Goal: Task Accomplishment & Management: Complete application form

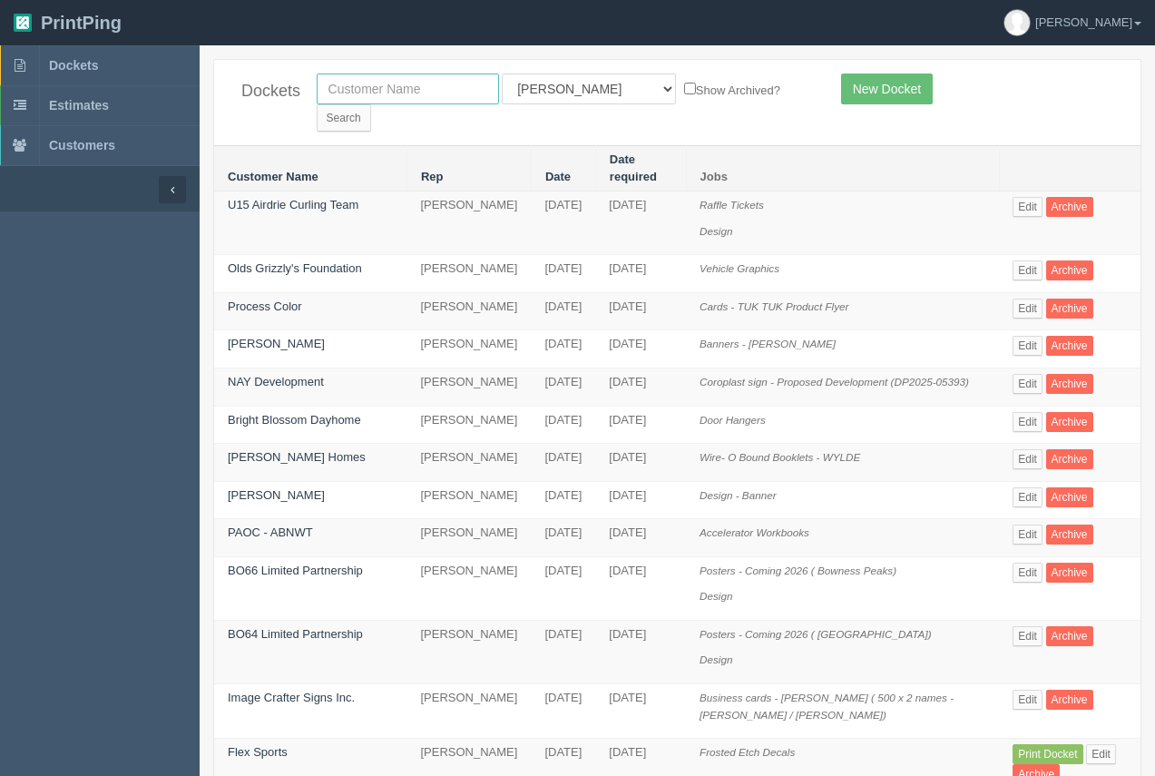
click at [366, 99] on input "text" at bounding box center [408, 88] width 182 height 31
type input "process"
click at [371, 104] on input "Search" at bounding box center [344, 117] width 54 height 27
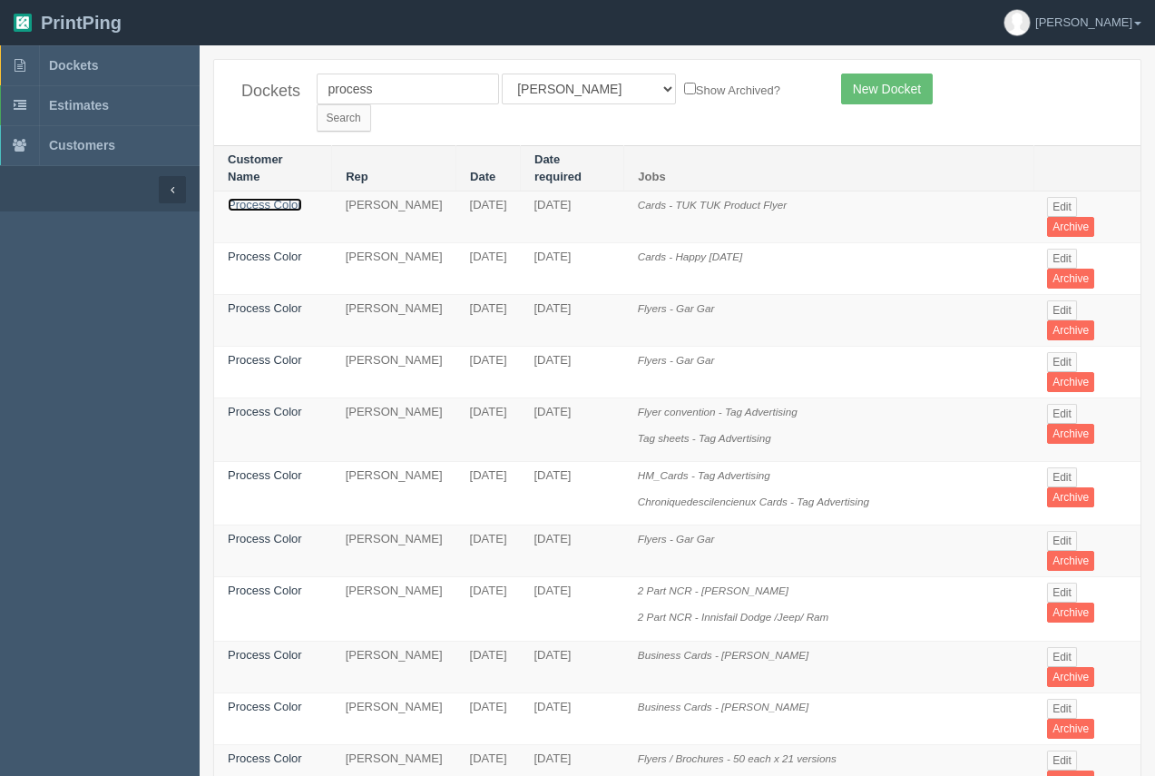
click at [290, 198] on link "Process Color" at bounding box center [265, 205] width 74 height 14
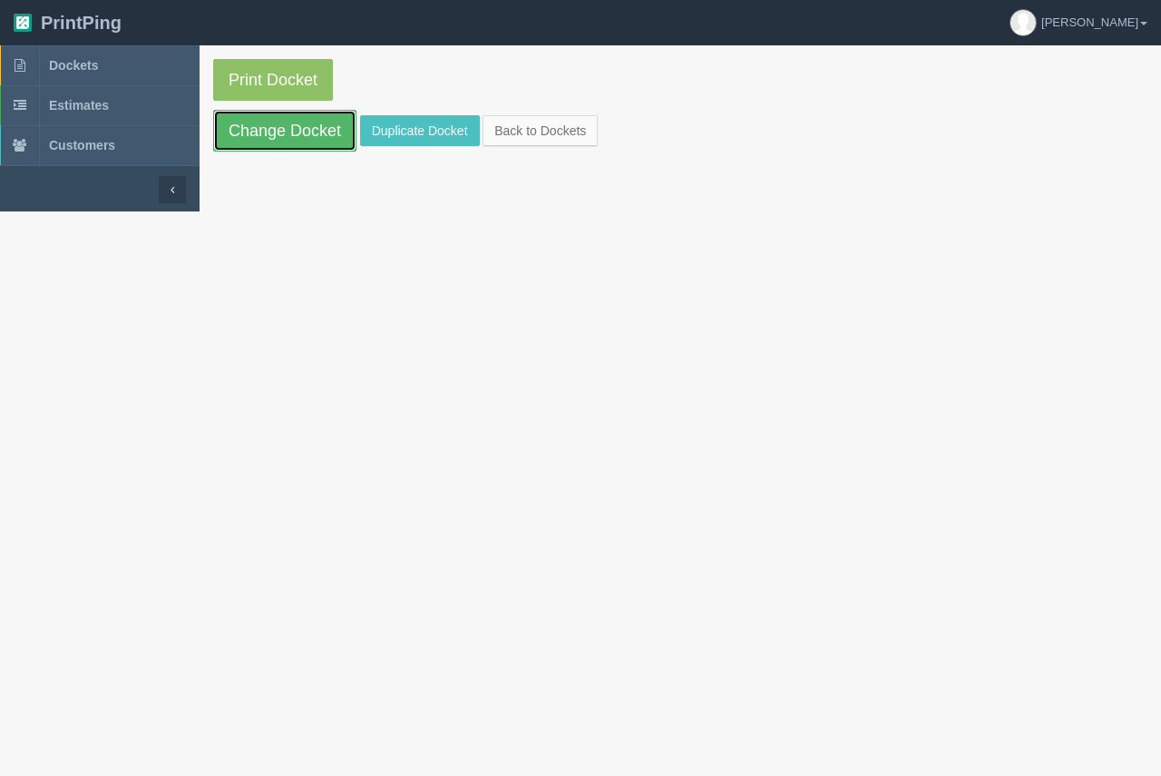
click at [288, 144] on link "Change Docket" at bounding box center [284, 131] width 143 height 42
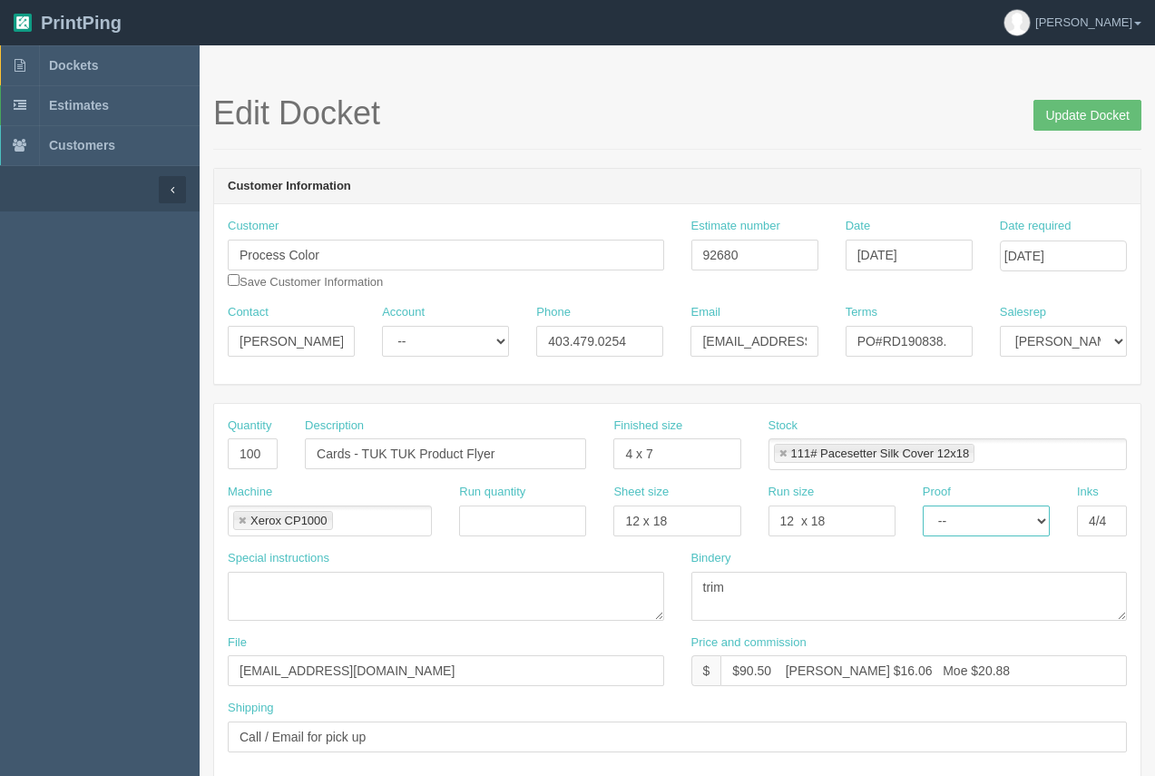
click at [1026, 524] on select "-- Email Hard Copy" at bounding box center [985, 520] width 127 height 31
select select "Email"
click at [922, 505] on select "-- Email Hard Copy" at bounding box center [985, 520] width 127 height 31
click at [1080, 117] on input "Update Docket" at bounding box center [1087, 115] width 108 height 31
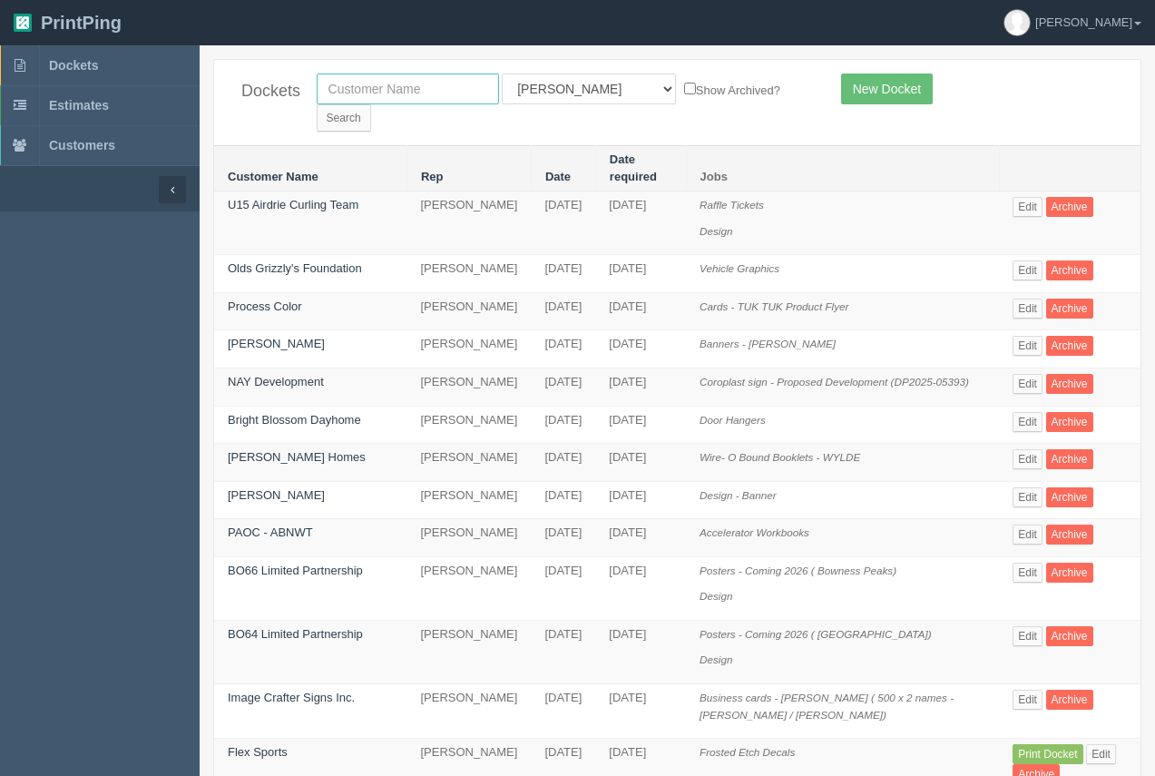
click at [371, 95] on input "text" at bounding box center [408, 88] width 182 height 31
type input "wood automotive"
click at [719, 105] on div "Dockets wood automotive All Users Ali Ali Test 1 Aly Amy Ankit Arif Brandon Dan…" at bounding box center [677, 102] width 926 height 85
click at [371, 104] on input "Search" at bounding box center [344, 117] width 54 height 27
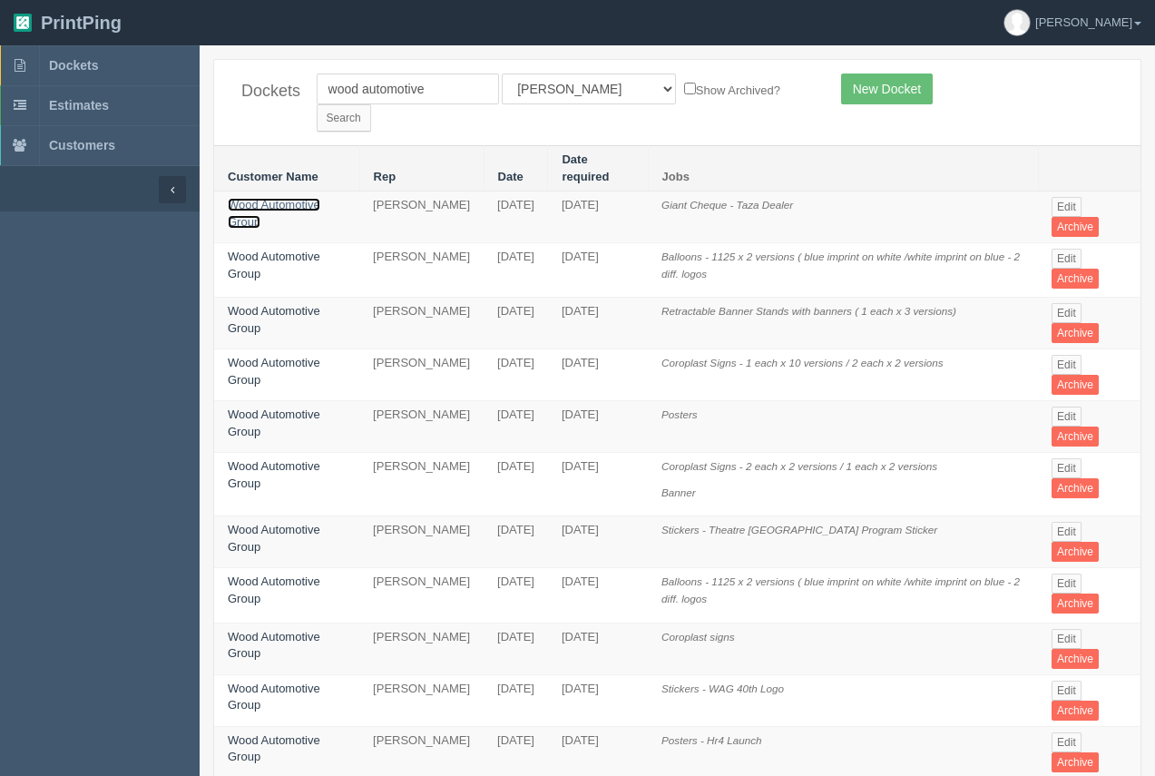
click at [286, 198] on link "Wood Automotive Group" at bounding box center [274, 213] width 93 height 31
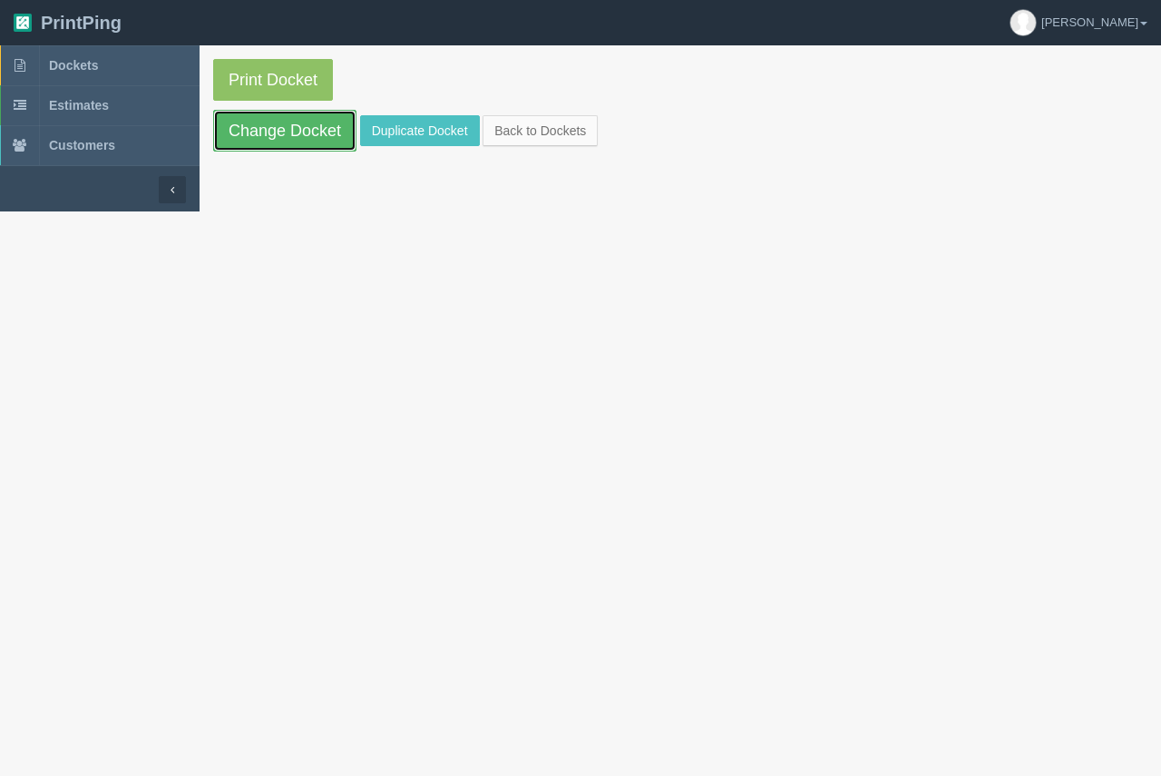
click at [305, 143] on link "Change Docket" at bounding box center [284, 131] width 143 height 42
click at [415, 125] on link "Duplicate Docket" at bounding box center [420, 130] width 120 height 31
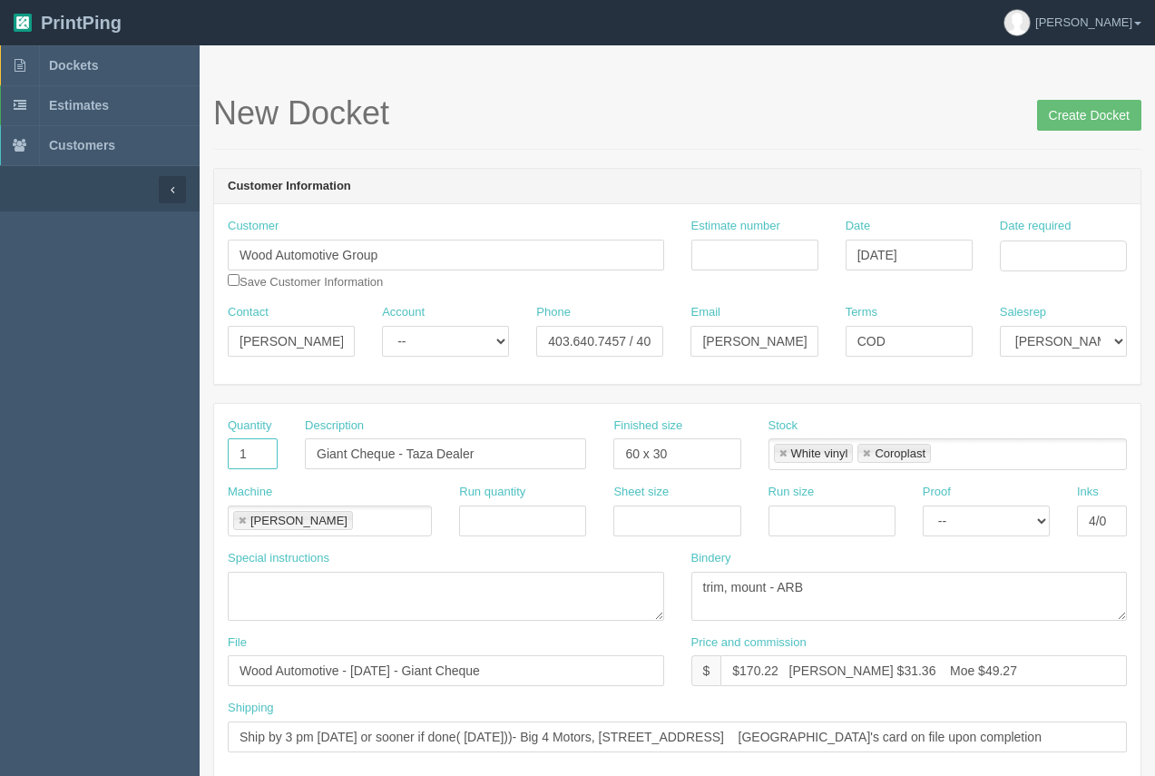
click at [248, 455] on input "1" at bounding box center [253, 453] width 50 height 31
type input "28"
drag, startPoint x: 512, startPoint y: 456, endPoint x: 301, endPoint y: 462, distance: 211.4
click at [301, 462] on div "Description Giant Cheque - Taza Dealer" at bounding box center [445, 450] width 308 height 66
type input "Coroplast Signs"
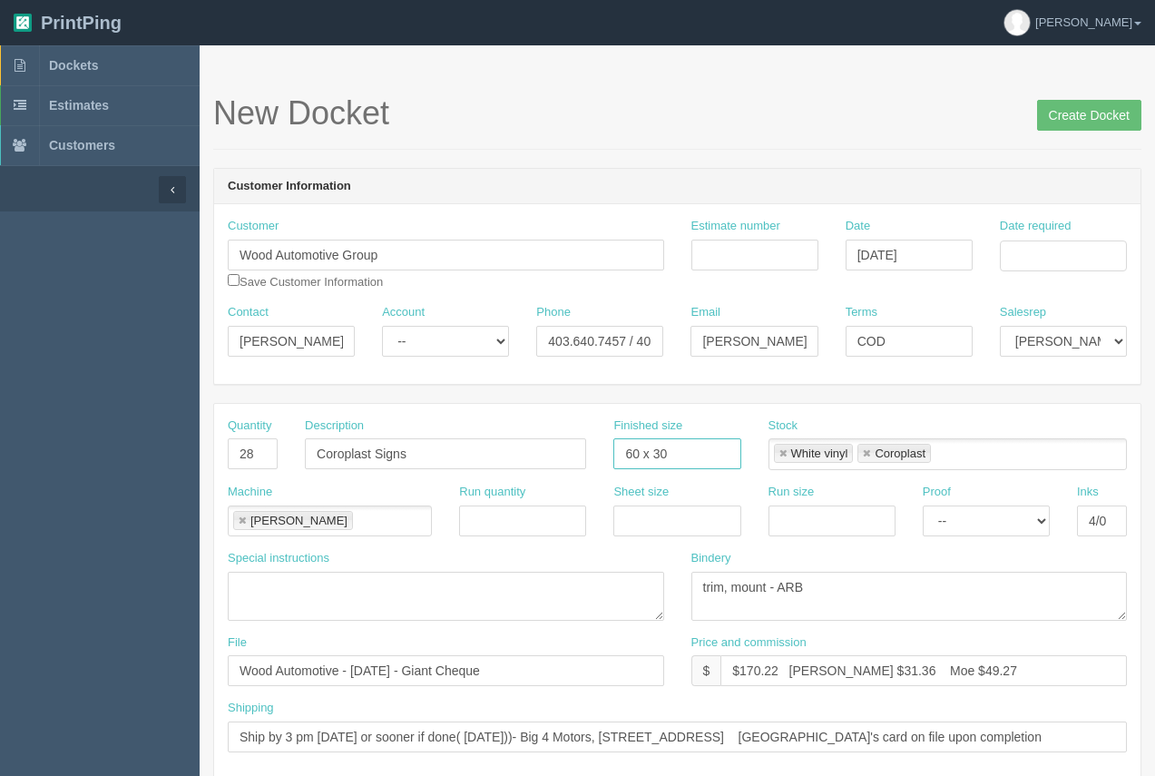
drag, startPoint x: 690, startPoint y: 443, endPoint x: 620, endPoint y: 442, distance: 69.9
click at [620, 442] on input "60 x 30" at bounding box center [676, 453] width 127 height 31
type input "24 x 36"
click at [1042, 261] on input "Date required" at bounding box center [1063, 255] width 127 height 31
click at [985, 366] on td "6" at bounding box center [990, 378] width 26 height 26
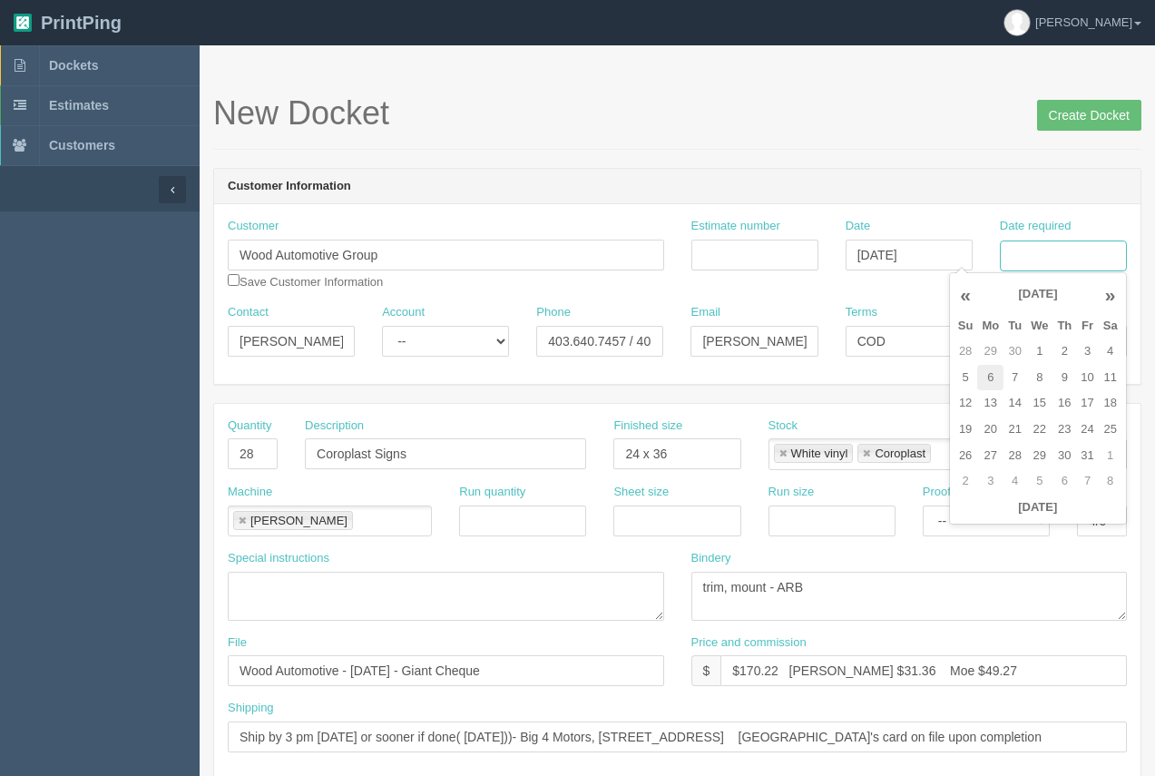
type input "October 6, 2025"
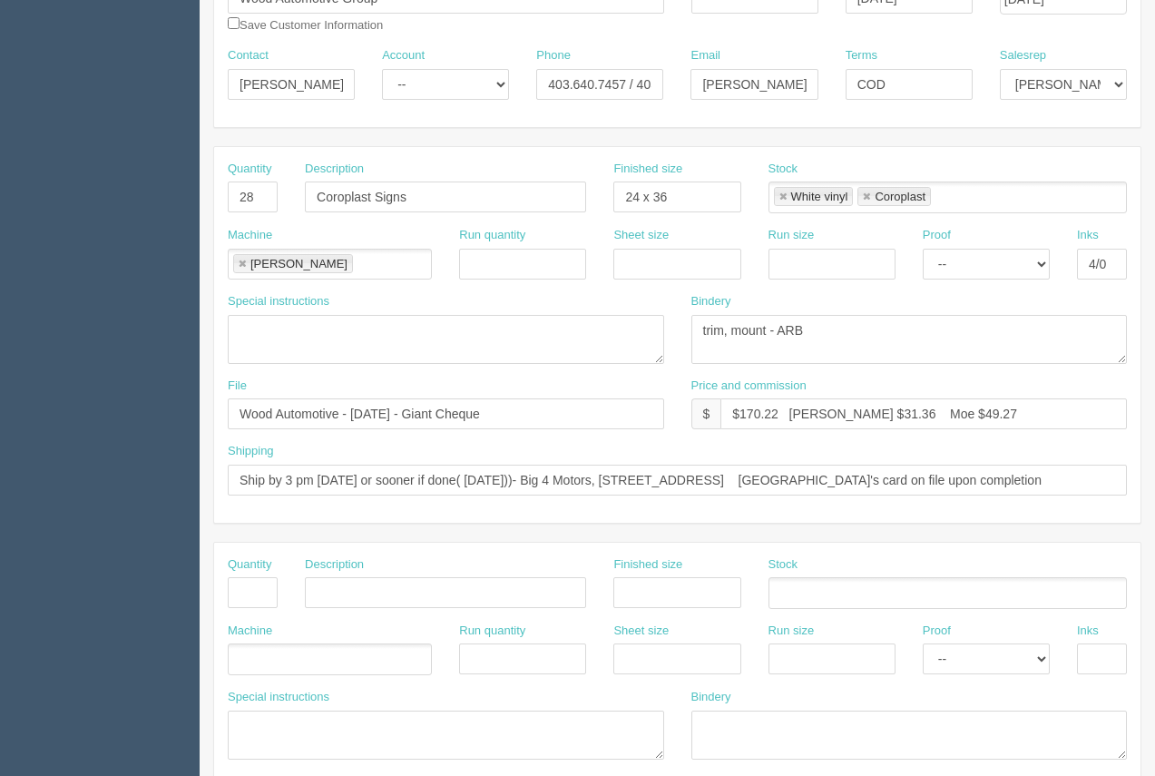
scroll to position [267, 0]
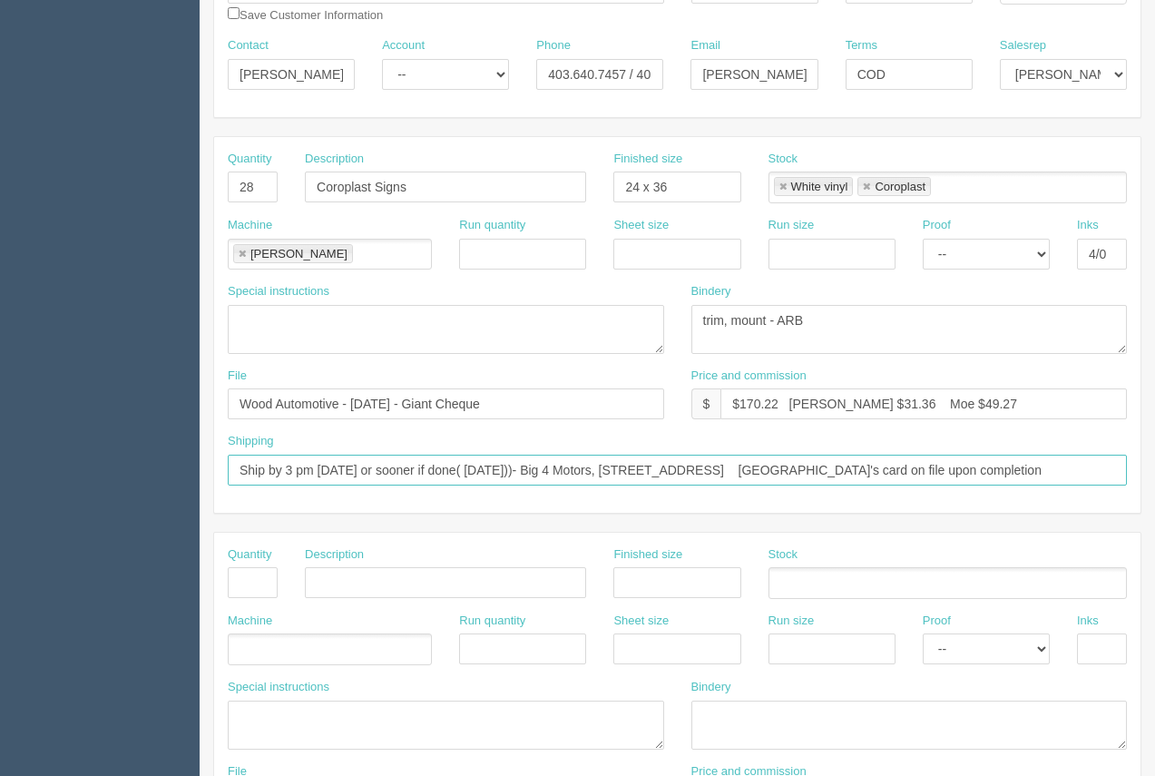
drag, startPoint x: 1062, startPoint y: 467, endPoint x: 221, endPoint y: 473, distance: 840.9
click at [221, 473] on div "Shipping Ship by 3 pm on Friday or sooner if done( September 26))- Big 4 Motors…" at bounding box center [677, 466] width 926 height 66
click at [339, 474] on input "Courier to client_ confirm address with Portia" at bounding box center [677, 469] width 899 height 31
type input "Courier to client - confirm address with Portia"
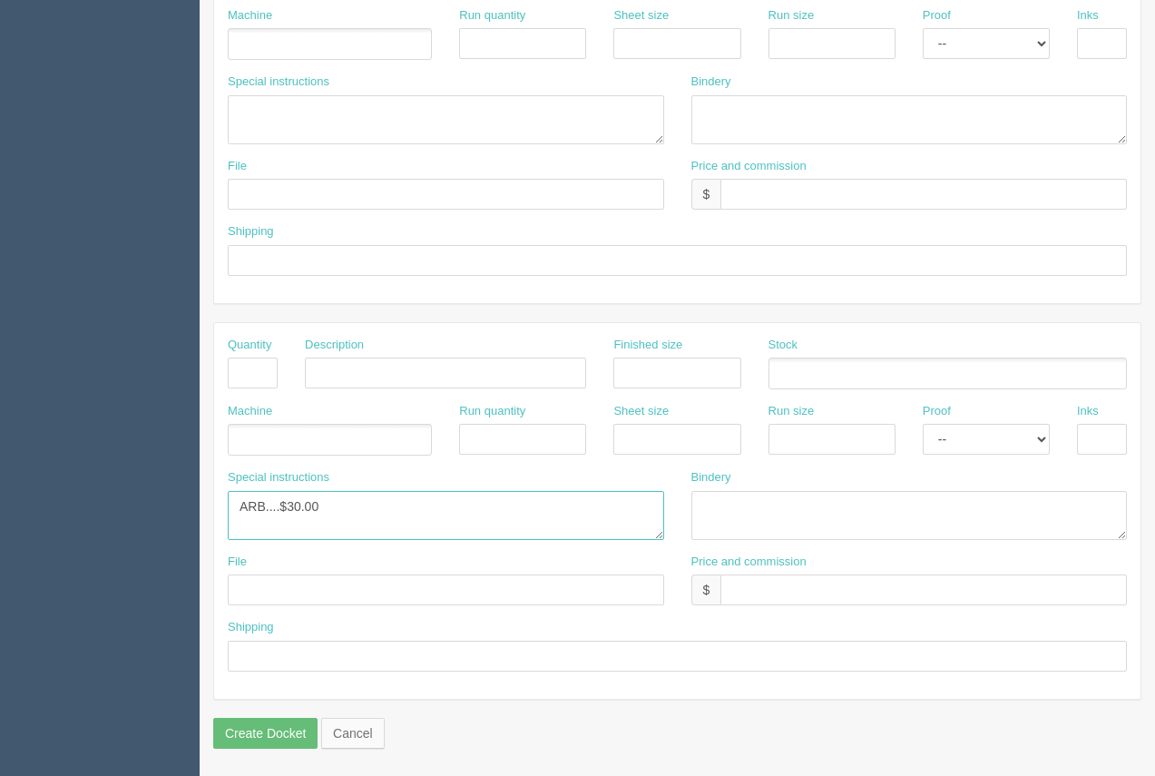
drag, startPoint x: 355, startPoint y: 503, endPoint x: 293, endPoint y: 503, distance: 61.7
click at [293, 503] on textarea "ARB....$30.00" at bounding box center [446, 515] width 436 height 49
type textarea "ARB....$162.29"
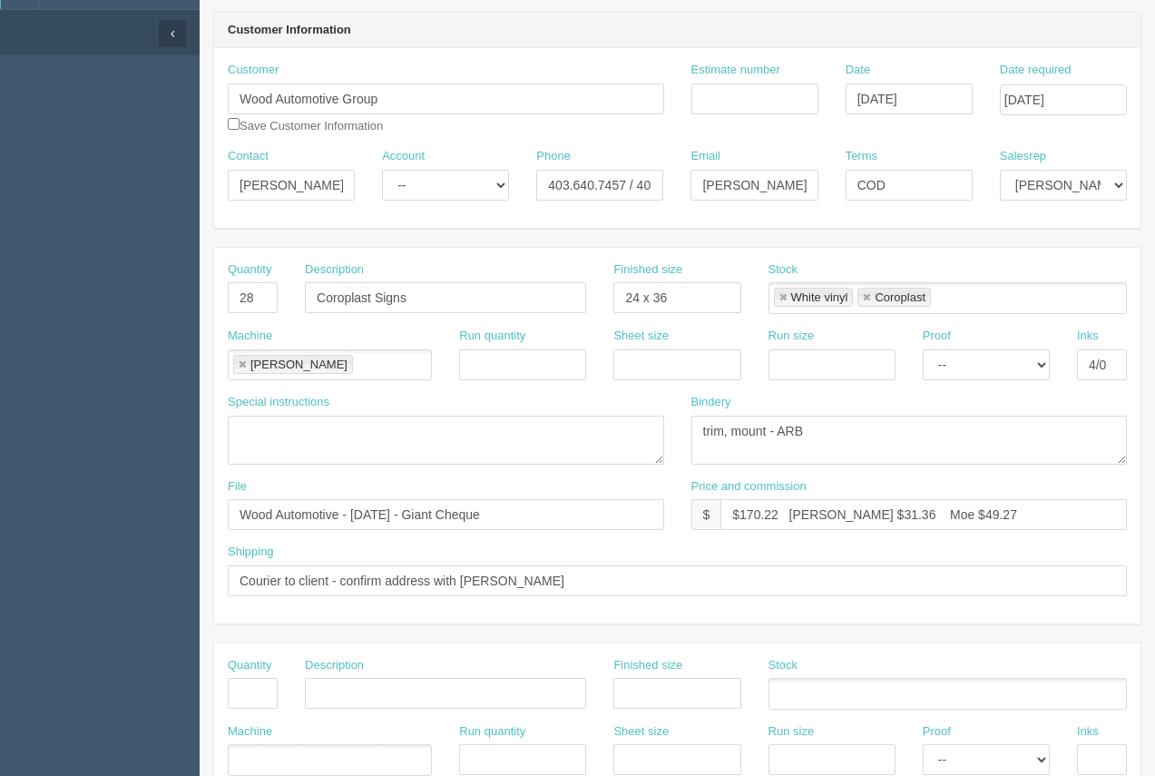
scroll to position [152, 0]
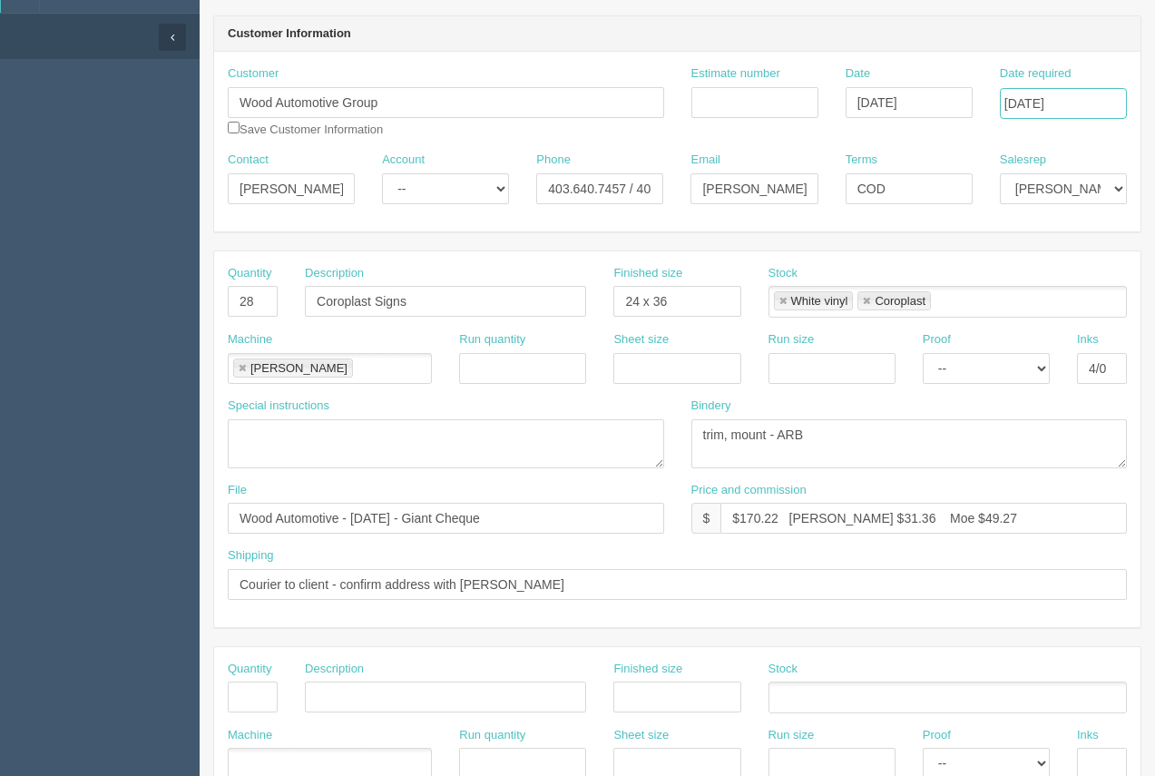
click at [1081, 100] on input "October 6, 2025" at bounding box center [1063, 103] width 127 height 31
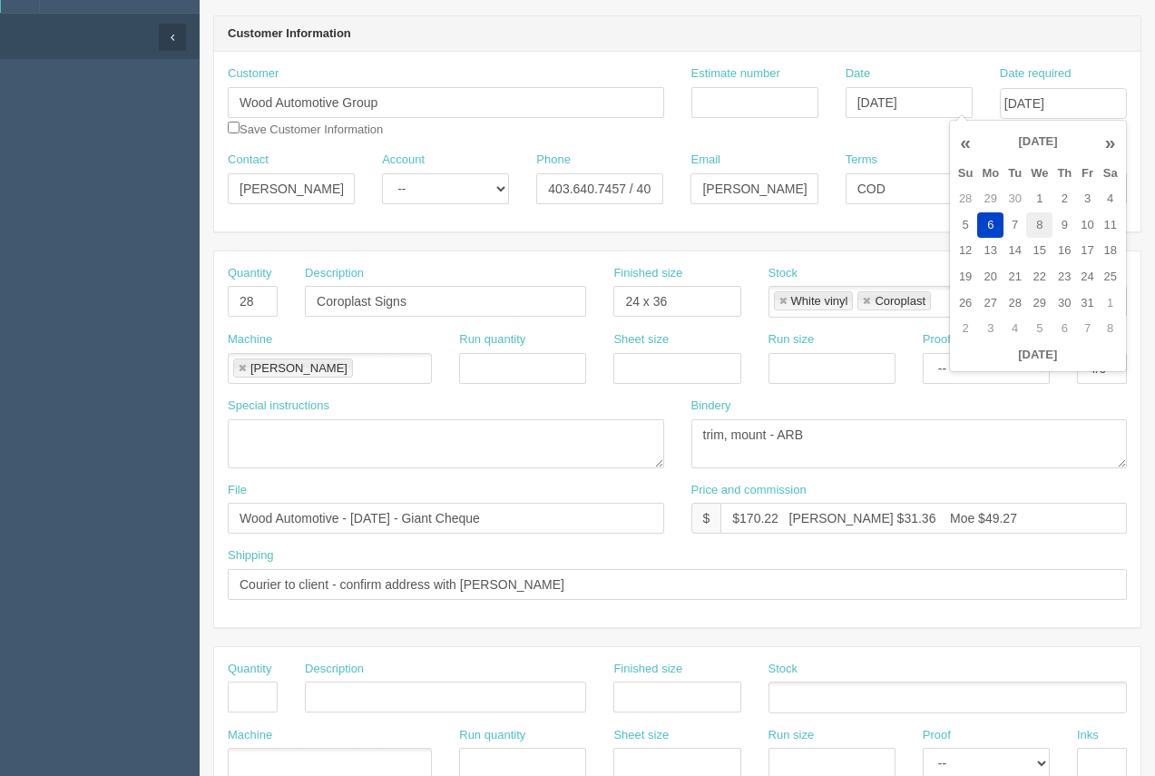
click at [1042, 233] on td "8" at bounding box center [1039, 225] width 26 height 26
type input "October 8, 2025"
click at [900, 42] on header "Customer Information" at bounding box center [677, 34] width 926 height 36
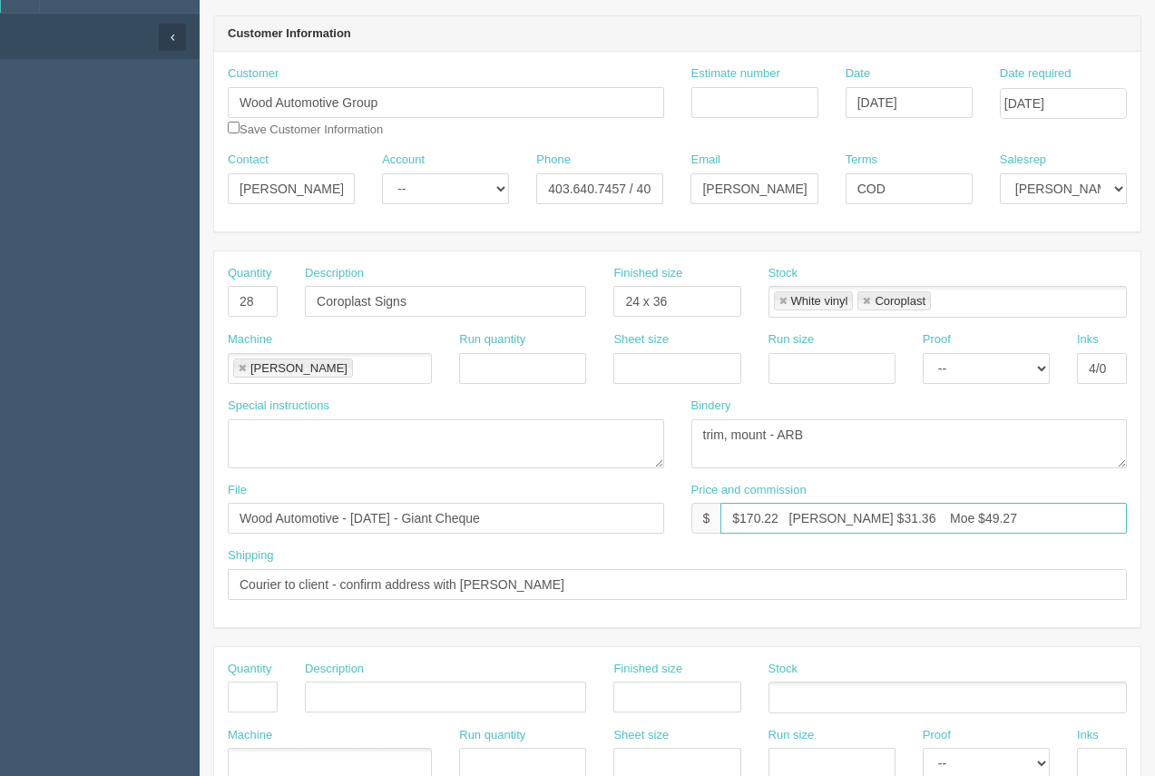
drag, startPoint x: 780, startPoint y: 522, endPoint x: 743, endPoint y: 512, distance: 38.5
click at [743, 512] on input "$170.22 Arif $31.36 Moe $49.27" at bounding box center [923, 518] width 406 height 31
drag, startPoint x: 854, startPoint y: 519, endPoint x: 823, endPoint y: 512, distance: 32.4
click at [823, 512] on input "$840.60 Arif $31.36 Moe $49.27" at bounding box center [923, 518] width 406 height 31
drag, startPoint x: 942, startPoint y: 521, endPoint x: 904, endPoint y: 512, distance: 38.1
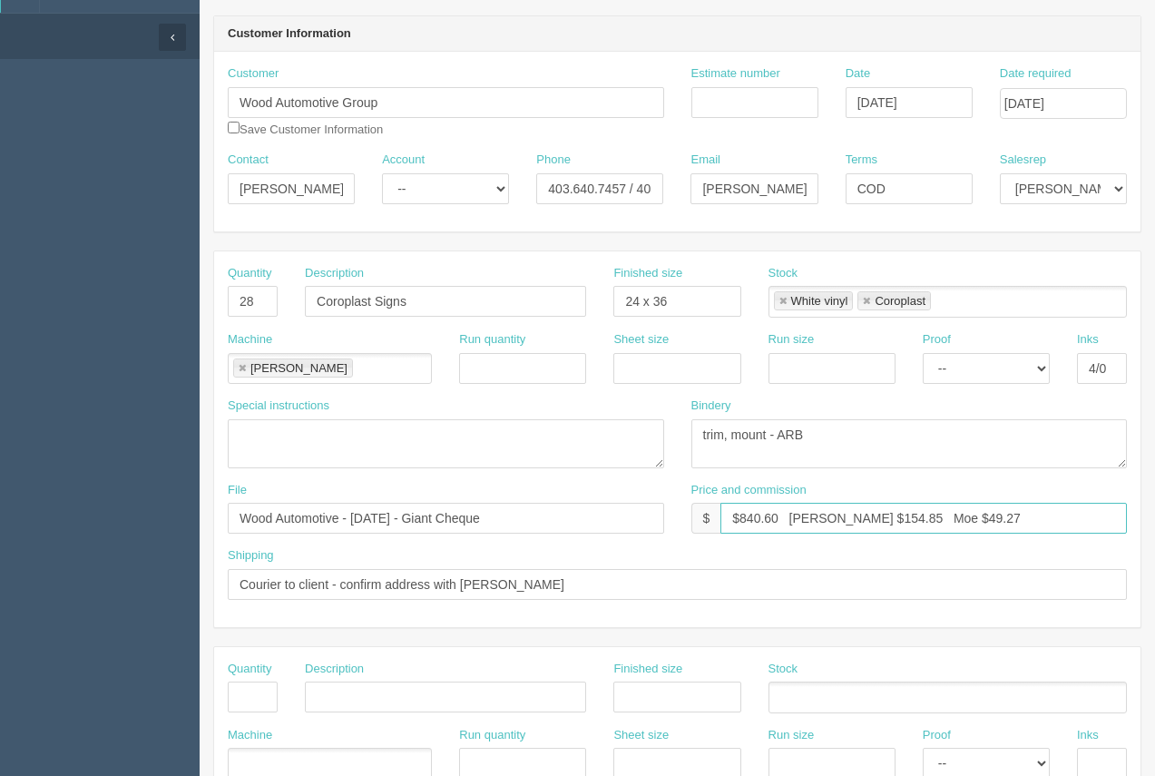
click at [904, 512] on input "$840.60 Arif $154.85 Moe $49.27" at bounding box center [923, 518] width 406 height 31
type input "$840.60 Arif $154.85 Moe $243.33"
drag, startPoint x: 547, startPoint y: 521, endPoint x: 464, endPoint y: 518, distance: 83.5
click at [460, 513] on input "Wood Automotive - September 2025 - Giant Cheque" at bounding box center [446, 518] width 436 height 31
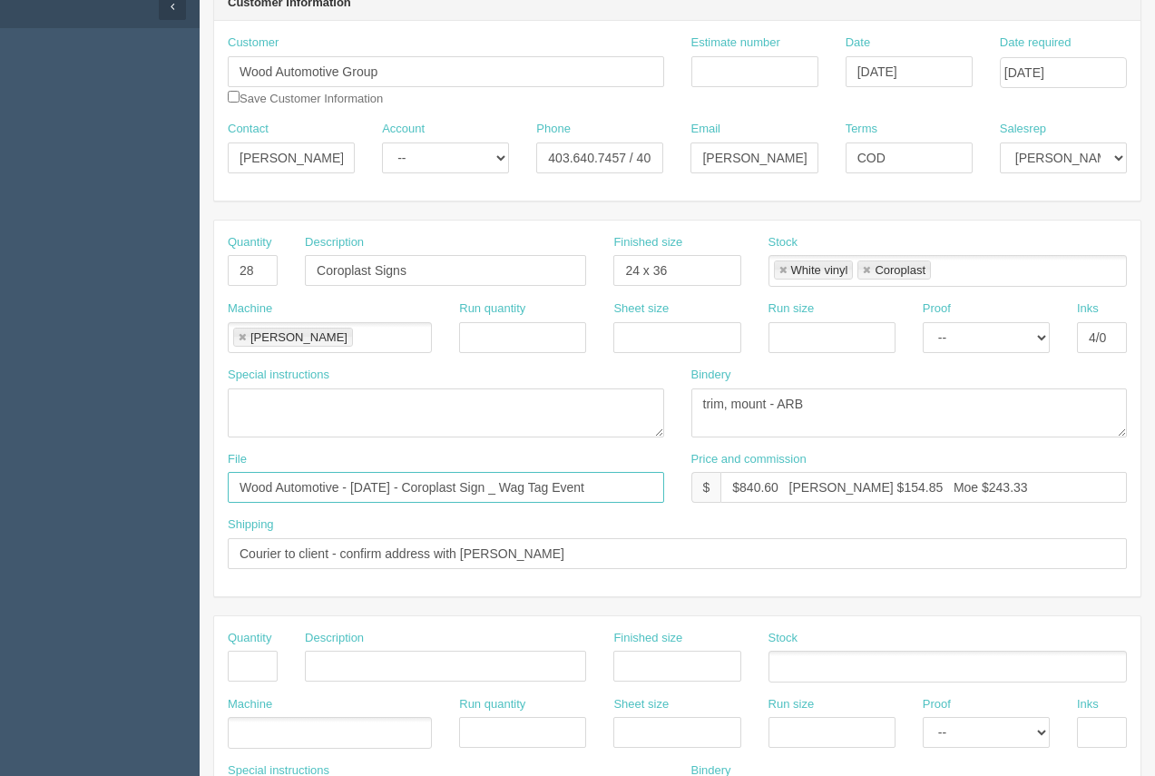
scroll to position [207, 0]
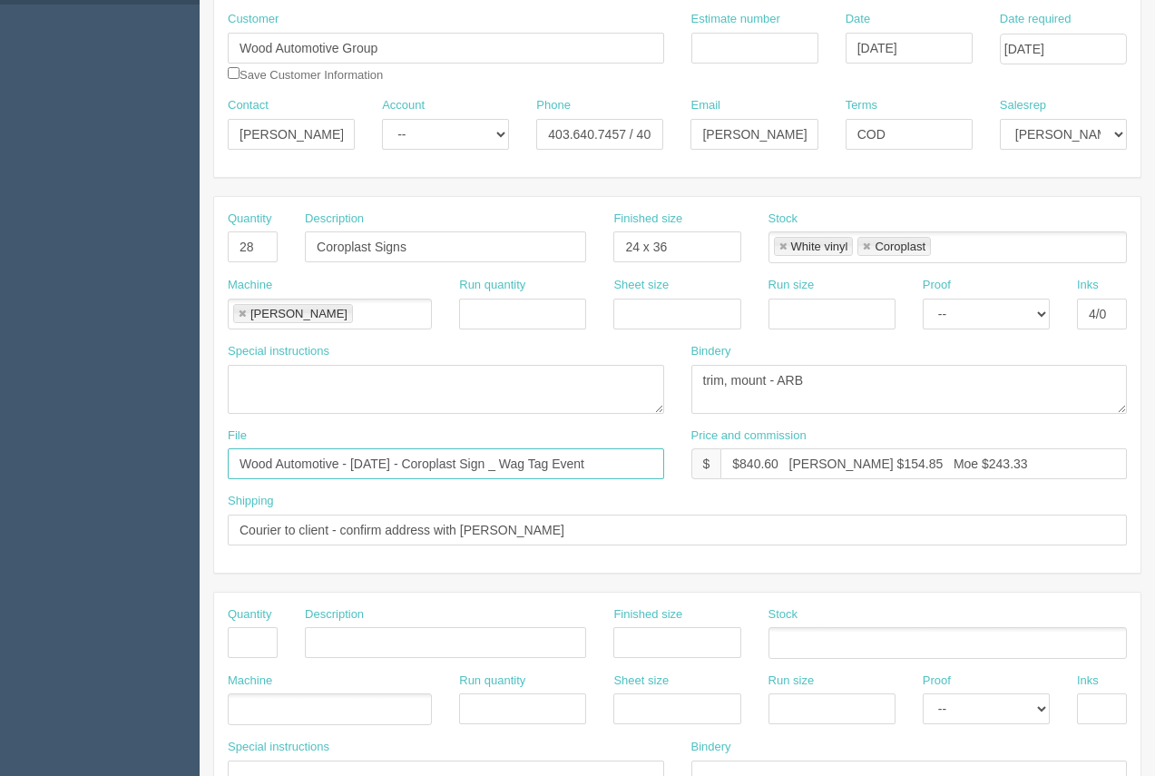
type input "Wood Automotive - September 2025 - Coroplast Sign _ Wag Tag Event"
click at [732, 50] on input "Estimate number" at bounding box center [754, 48] width 127 height 31
type input "92742"
drag, startPoint x: 916, startPoint y: 138, endPoint x: 842, endPoint y: 132, distance: 74.6
click at [842, 132] on div "Terms COD" at bounding box center [909, 130] width 154 height 66
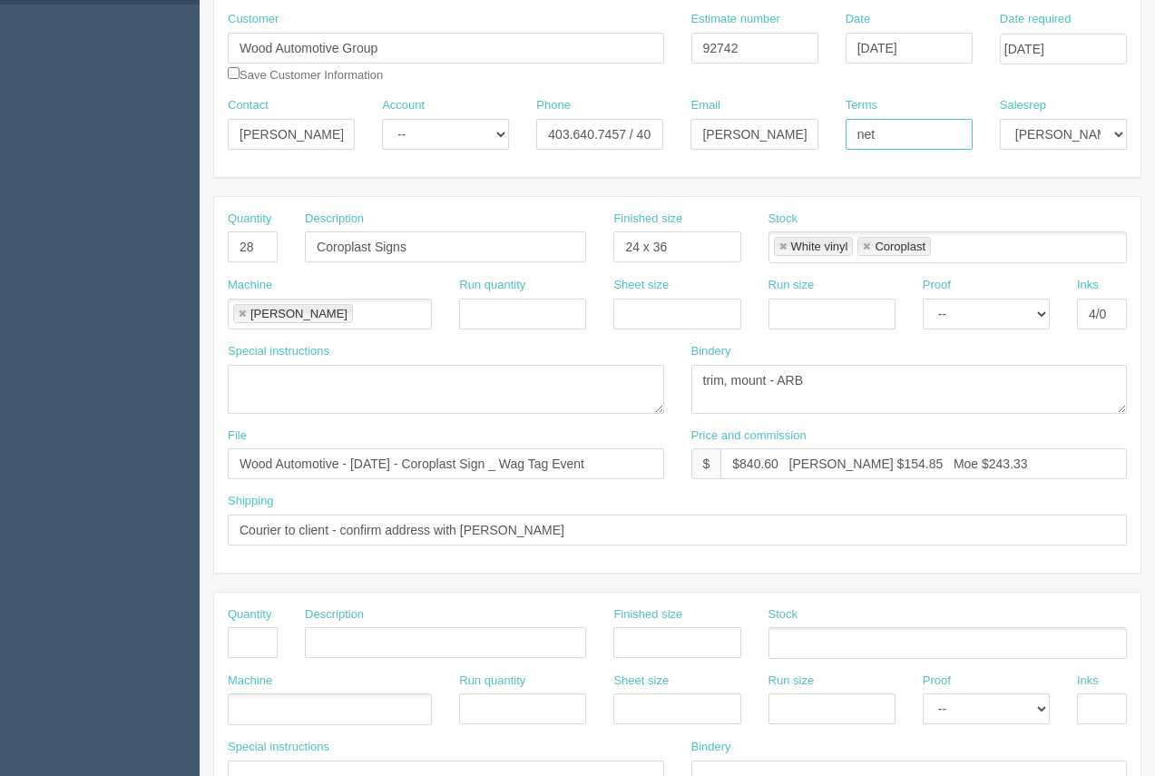
type input "Net 30"
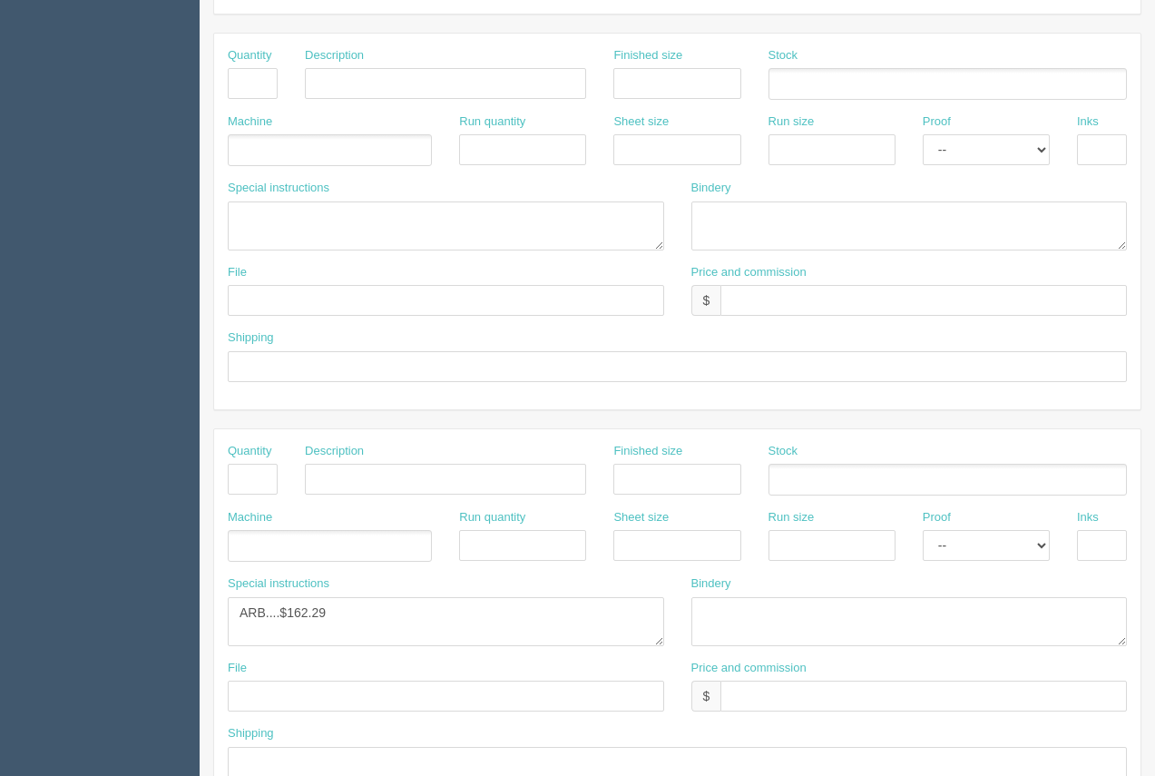
scroll to position [872, 0]
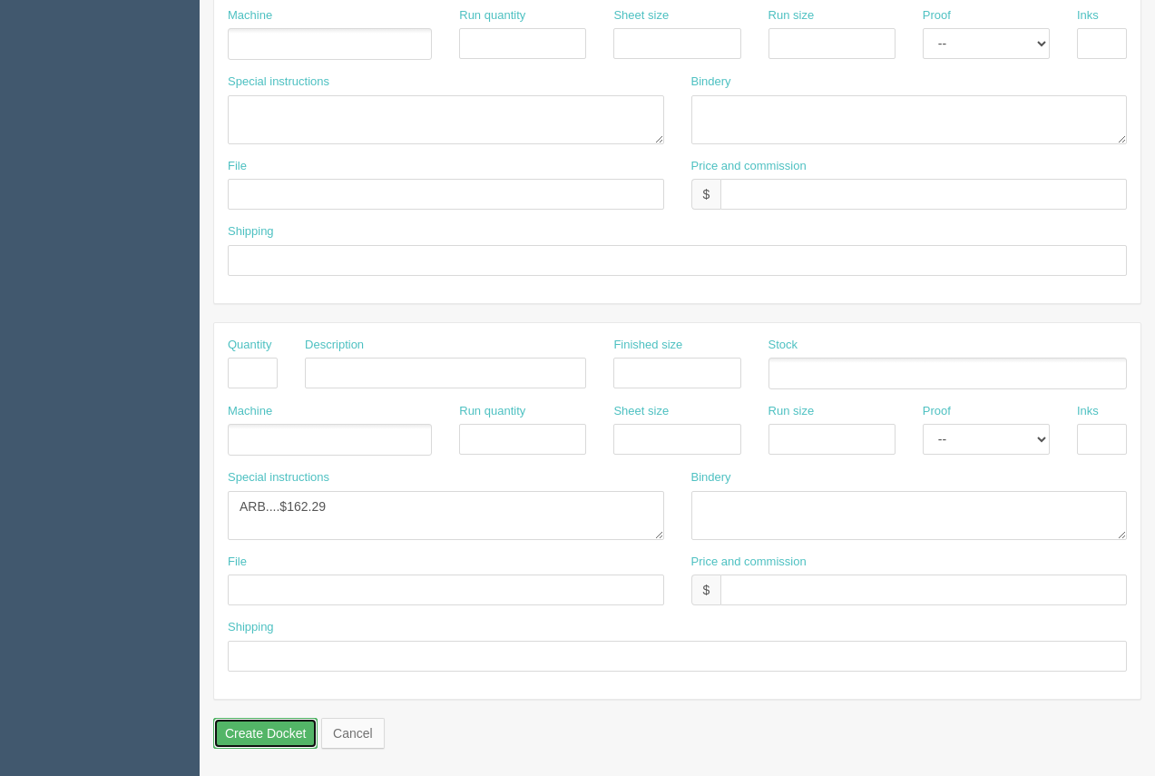
click at [294, 727] on input "Create Docket" at bounding box center [265, 732] width 104 height 31
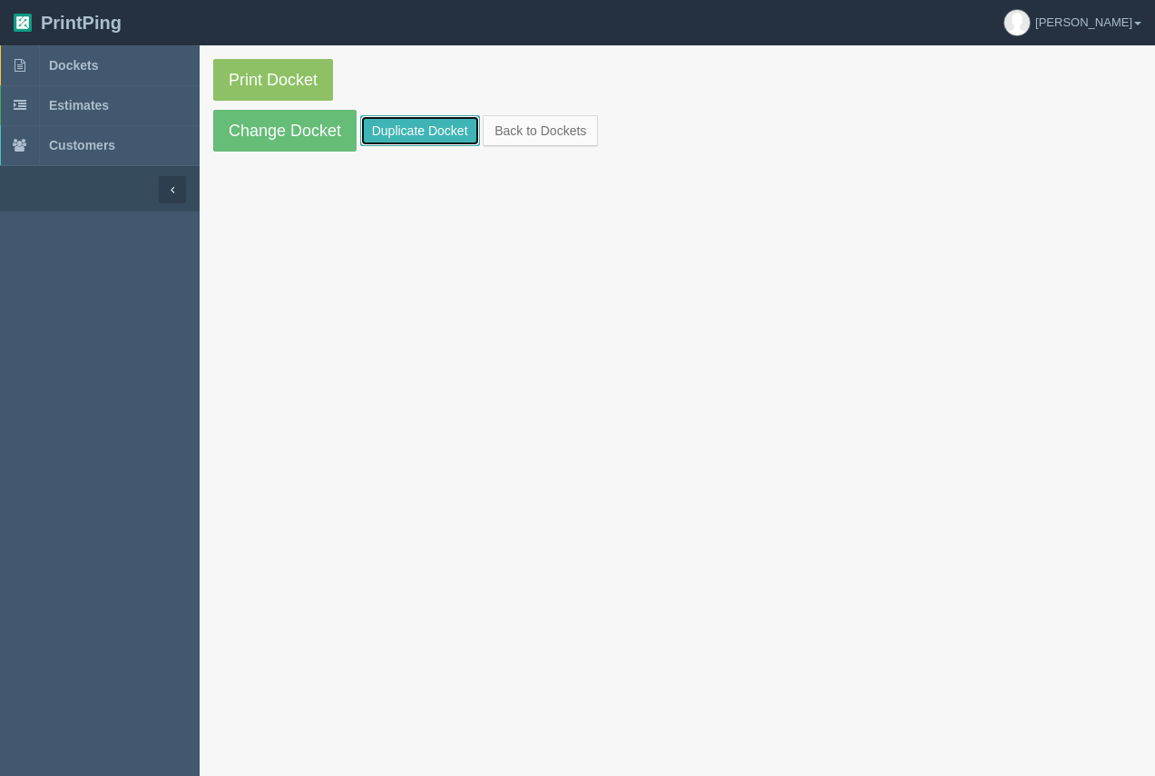
click at [395, 133] on link "Duplicate Docket" at bounding box center [420, 130] width 120 height 31
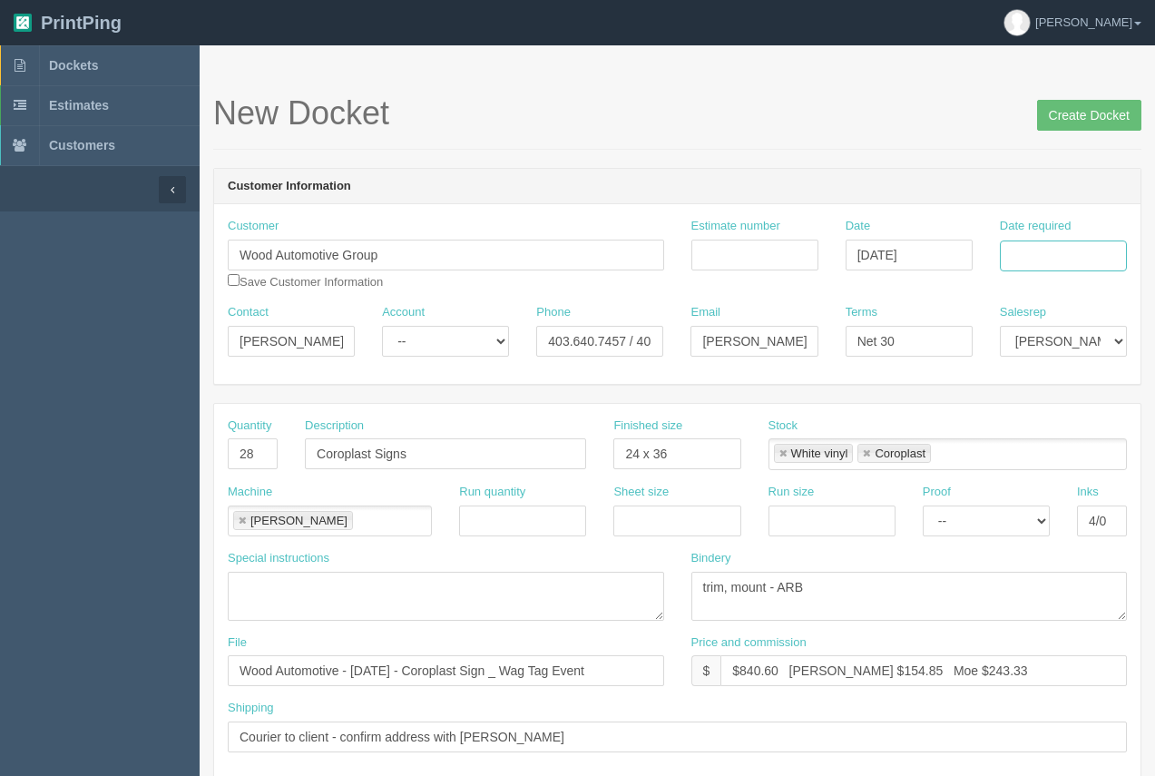
drag, startPoint x: 1039, startPoint y: 254, endPoint x: 1034, endPoint y: 263, distance: 10.1
click at [1039, 254] on input "Date required" at bounding box center [1063, 255] width 127 height 31
click at [988, 356] on td "29" at bounding box center [990, 351] width 26 height 26
click at [1111, 297] on th "»" at bounding box center [1110, 295] width 24 height 36
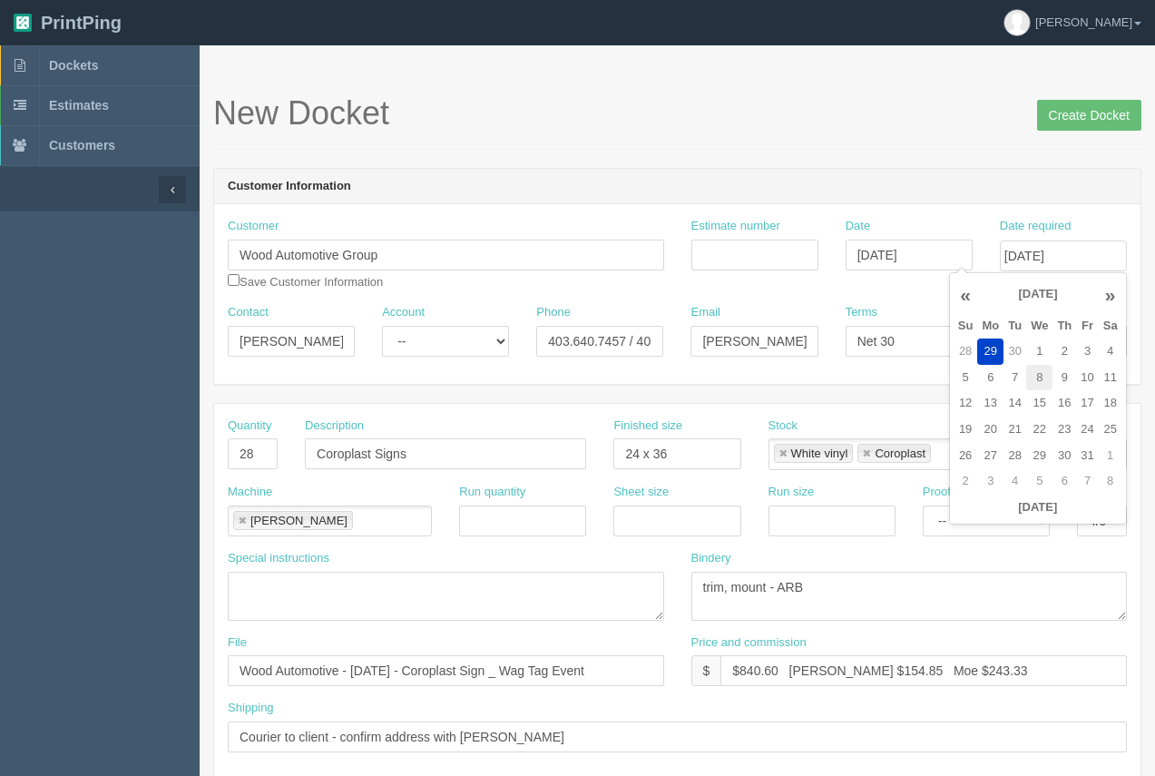
click at [1041, 381] on td "8" at bounding box center [1039, 378] width 26 height 26
type input "October 8, 2025"
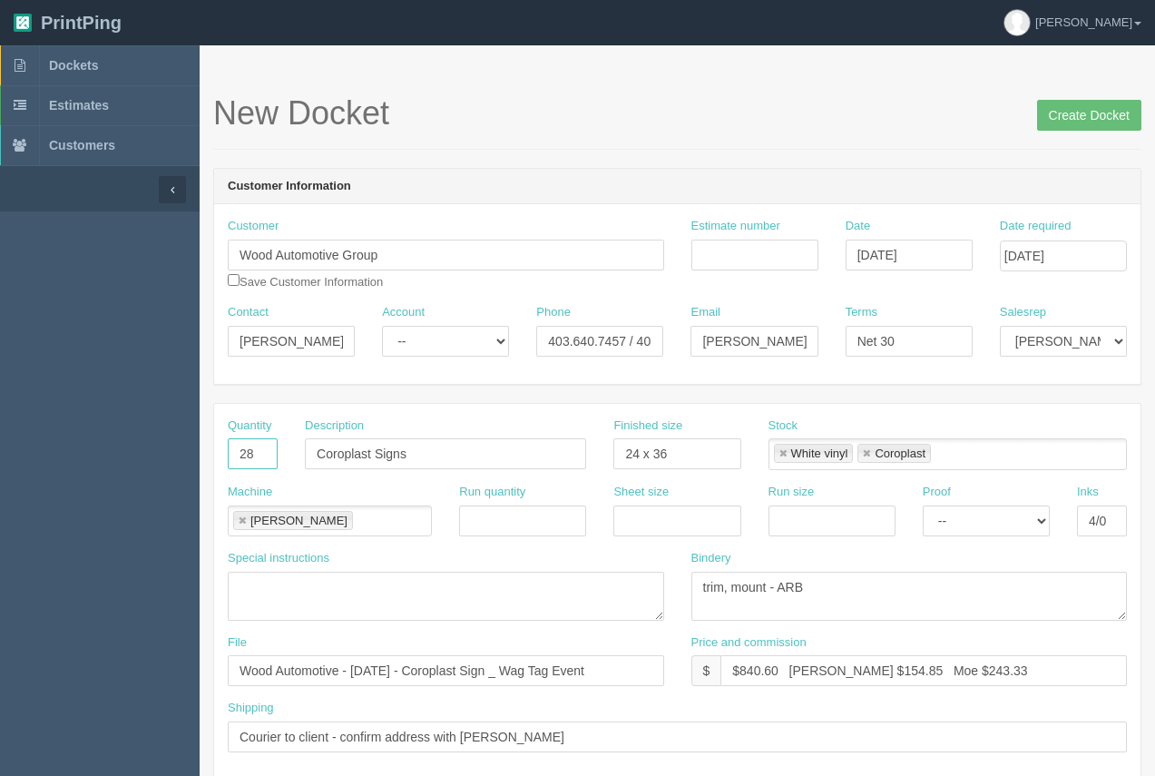
drag, startPoint x: 255, startPoint y: 458, endPoint x: 189, endPoint y: 460, distance: 66.2
type input "200"
type input "Posters"
type input "11 x 17"
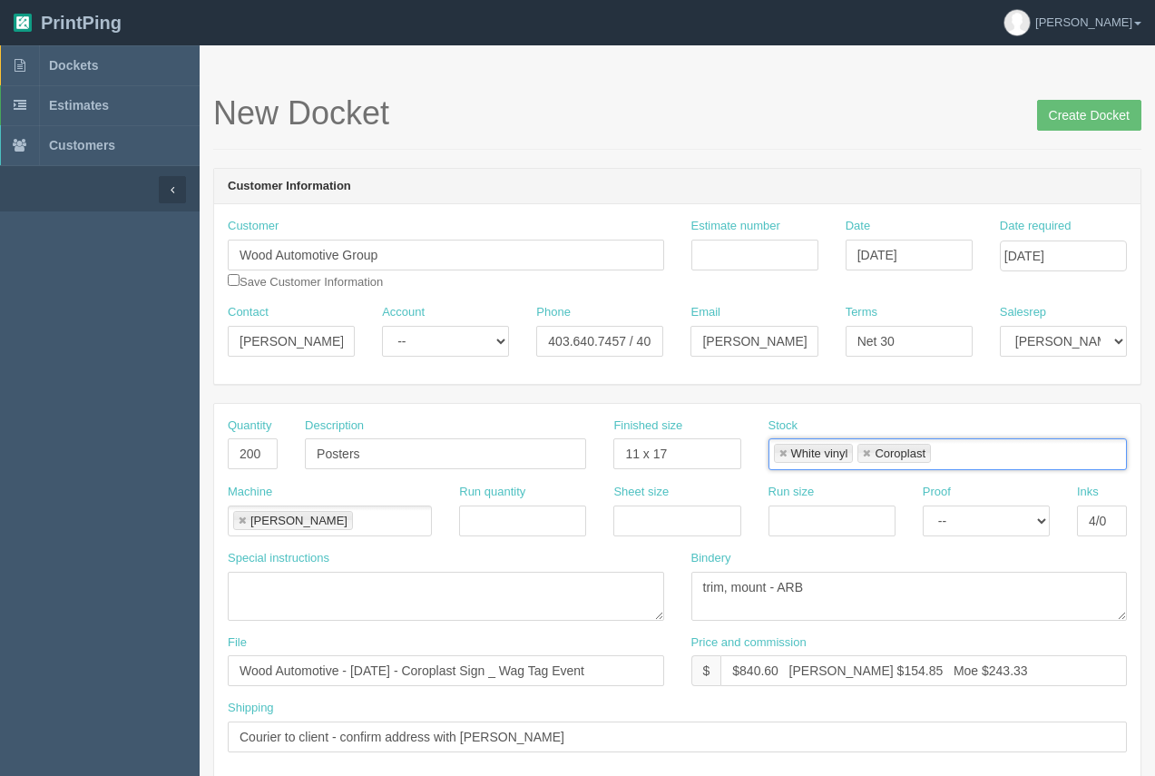
click at [784, 449] on link at bounding box center [782, 454] width 11 height 12
type input "Coroplast"
click at [861, 449] on link at bounding box center [866, 454] width 11 height 12
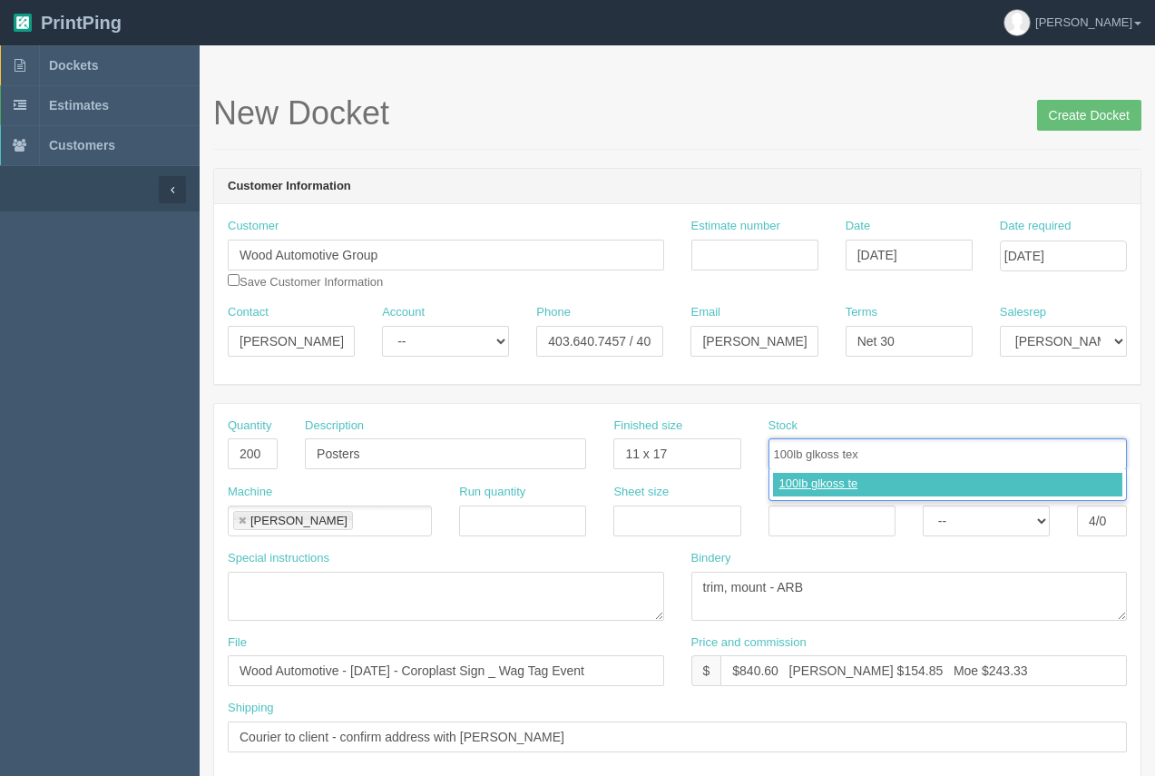
type input "100lb glkoss text"
type input "100lb gloss text"
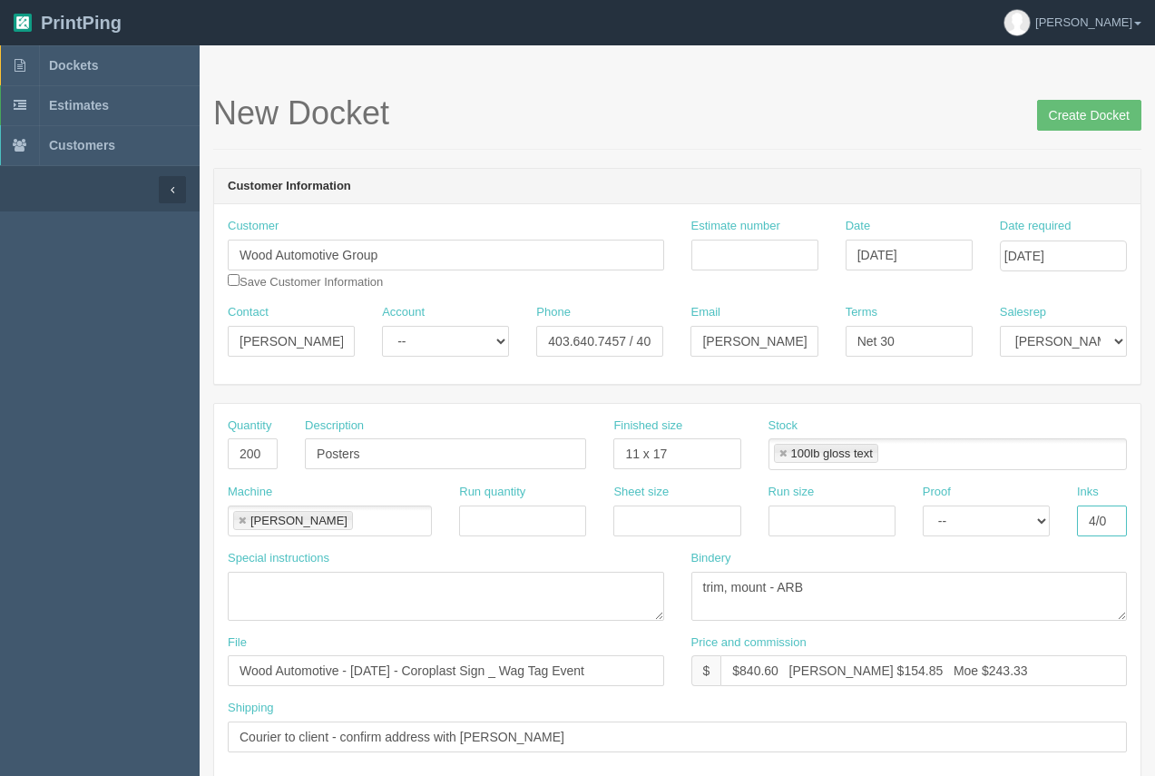
click at [1103, 527] on input "4/0" at bounding box center [1102, 520] width 50 height 31
type input "4/4"
drag, startPoint x: 840, startPoint y: 594, endPoint x: 721, endPoint y: 597, distance: 118.9
click at [721, 597] on textarea "trim, mount - ARB" at bounding box center [909, 595] width 436 height 49
type textarea "trim"
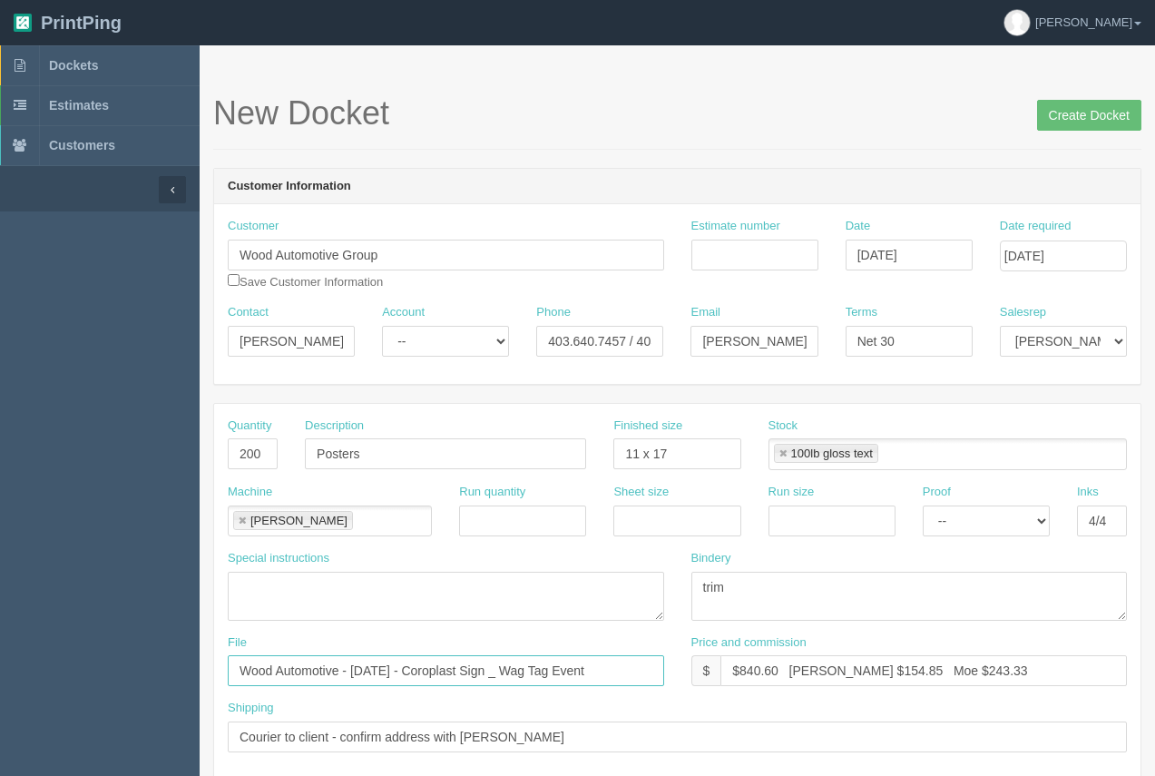
click at [539, 671] on input "Wood Automotive - September 2025 - Coroplast Sign _ Wag Tag Event" at bounding box center [446, 670] width 436 height 31
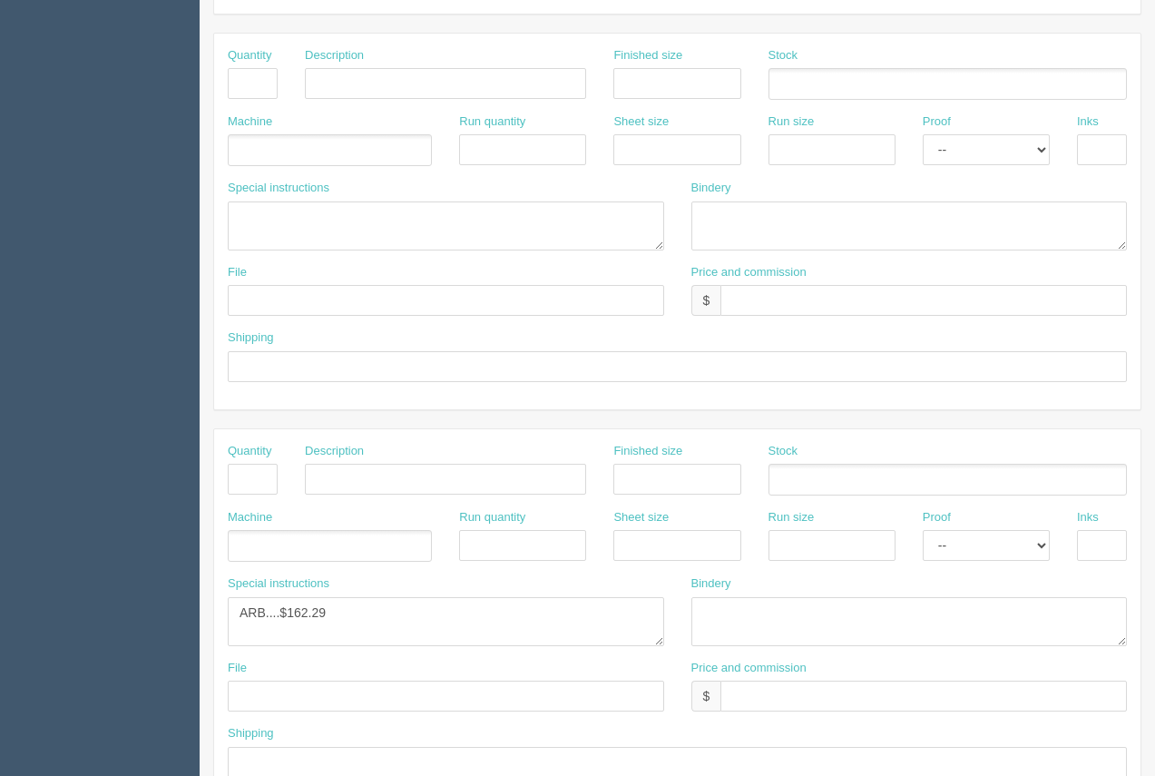
scroll to position [770, 0]
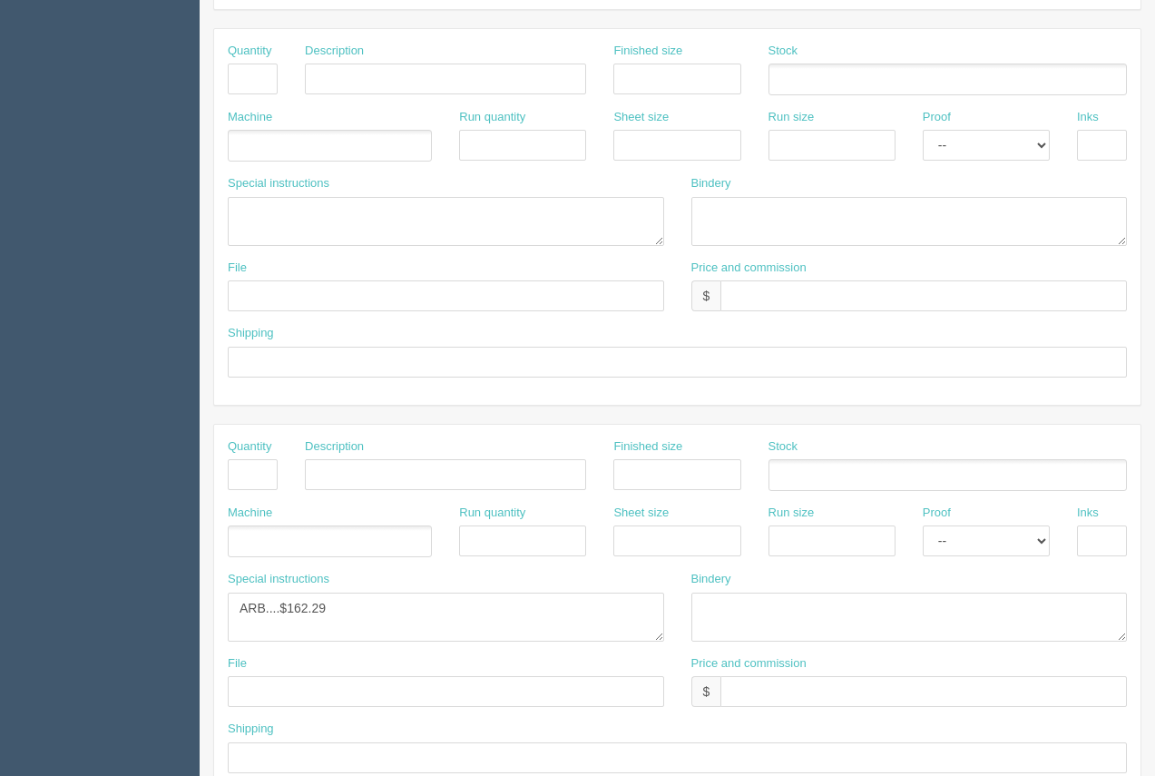
type input "Wood Automotive - September 2025 - Posters _ Wag Tag Event"
drag, startPoint x: 330, startPoint y: 605, endPoint x: 200, endPoint y: 598, distance: 130.8
click at [200, 610] on section "New Docket Create Docket Customer Information Customer Wood Automotive Group Sa…" at bounding box center [677, 76] width 955 height 1602
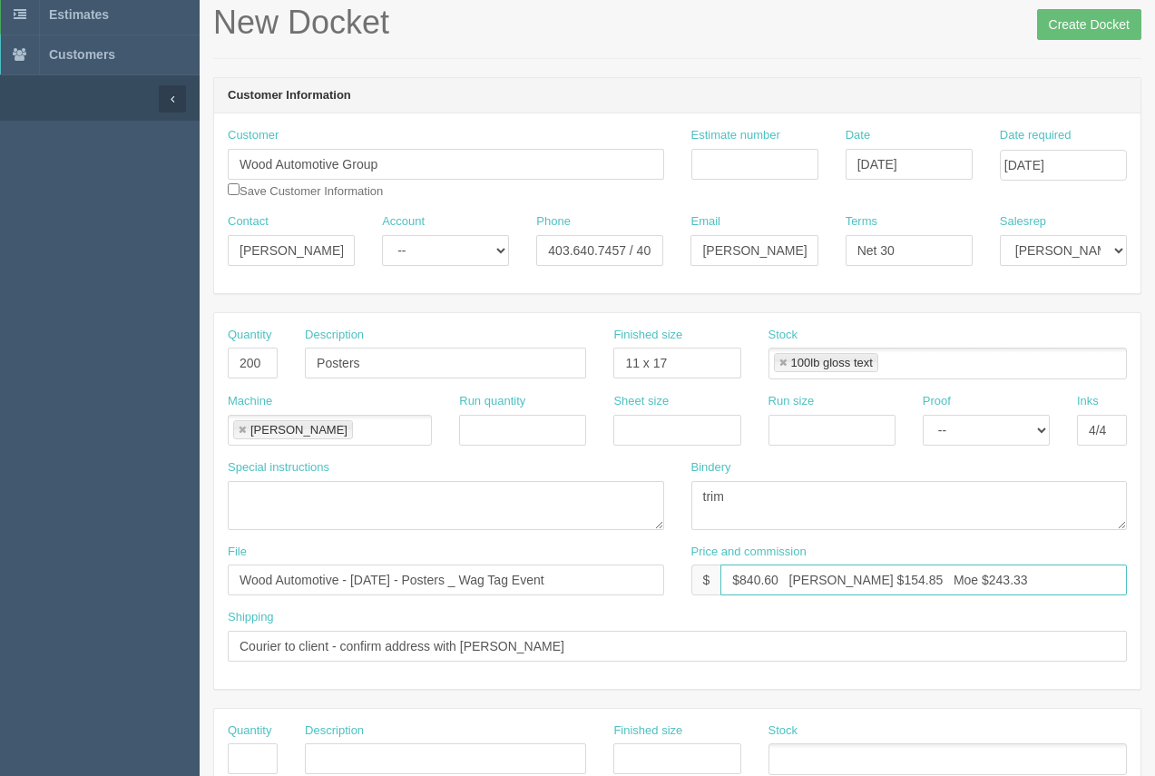
drag, startPoint x: 780, startPoint y: 582, endPoint x: 738, endPoint y: 568, distance: 44.2
click at [738, 568] on input "$840.60 Arif $154.85 Moe $243.33" at bounding box center [923, 579] width 406 height 31
drag, startPoint x: 856, startPoint y: 581, endPoint x: 815, endPoint y: 576, distance: 42.0
click at [815, 576] on input "$200.22 Arif $154.85 Moe $243.33" at bounding box center [923, 579] width 406 height 31
drag, startPoint x: 936, startPoint y: 584, endPoint x: 890, endPoint y: 570, distance: 48.5
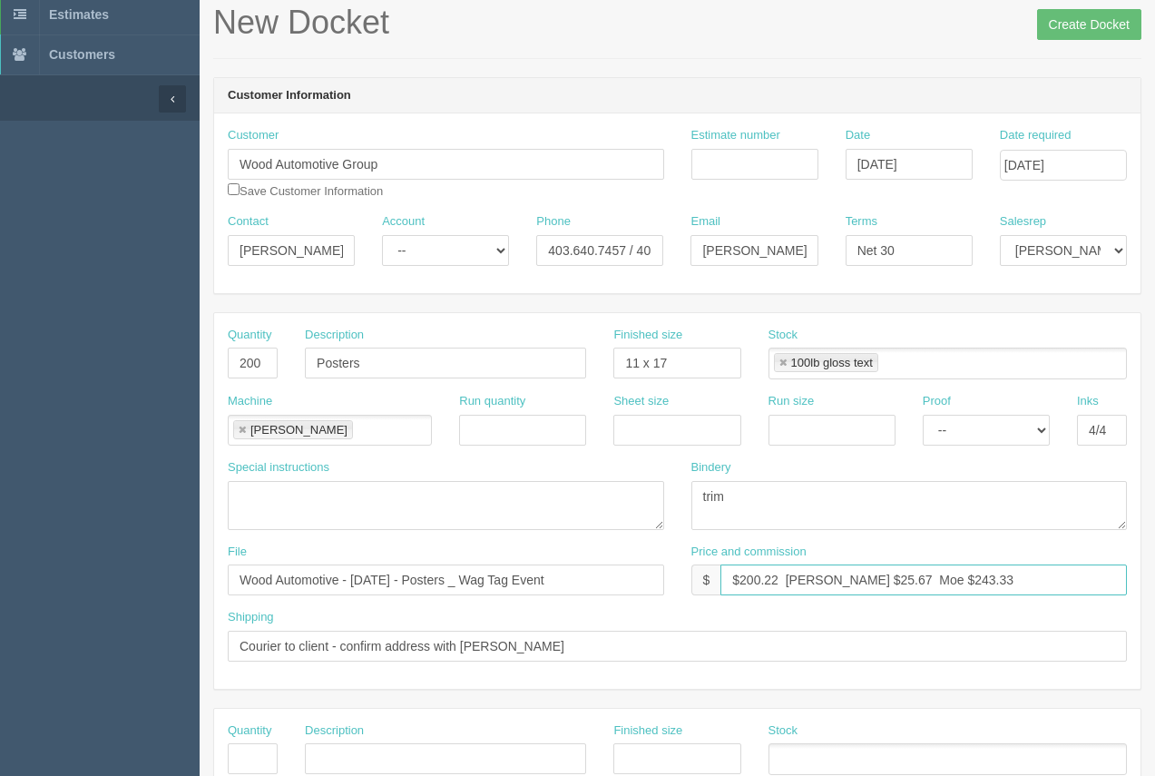
click at [890, 570] on input "$200.22 Arif $25.67 Moe $243.33" at bounding box center [923, 579] width 406 height 31
type input "$200.22 Arif $25.67 Moe $46.20"
click at [697, 171] on input "Estimate number" at bounding box center [754, 164] width 127 height 31
type input "92512"
drag, startPoint x: 605, startPoint y: 415, endPoint x: 620, endPoint y: 423, distance: 17.4
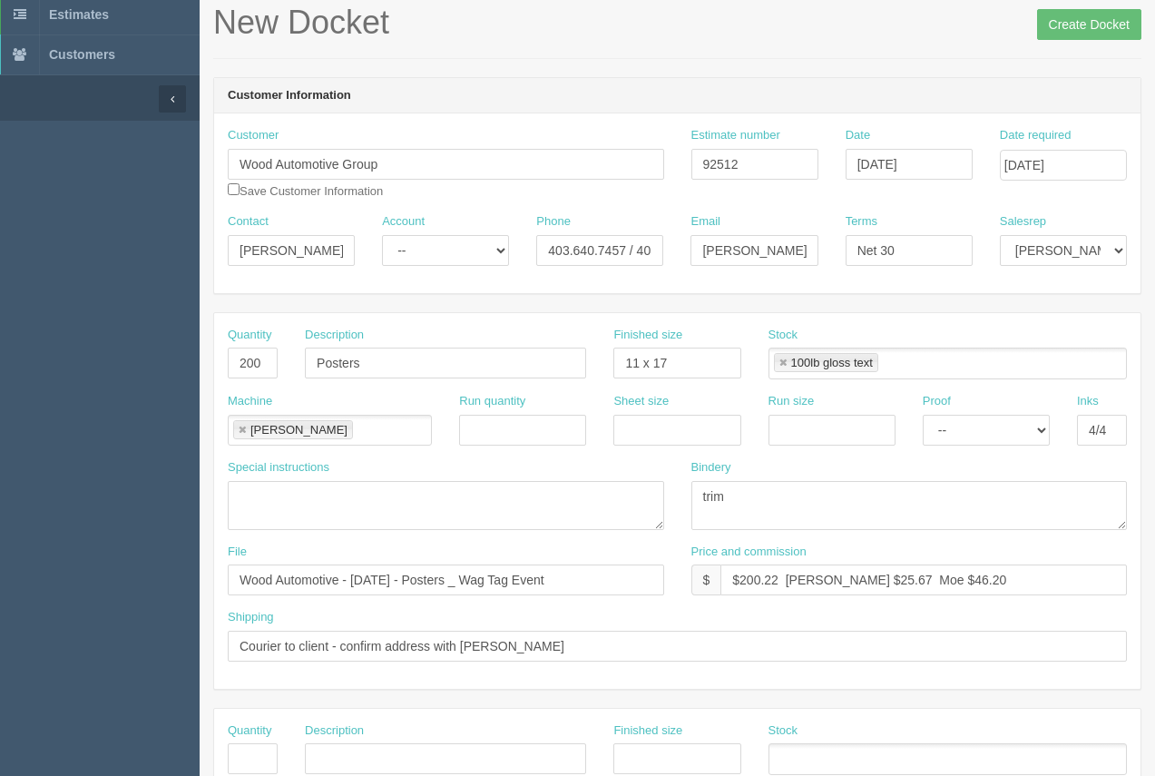
click at [608, 416] on div "Sheet size" at bounding box center [677, 426] width 154 height 66
click at [622, 425] on input "text" at bounding box center [676, 430] width 127 height 31
type input "12 x 18"
click at [809, 429] on input "text" at bounding box center [831, 430] width 127 height 31
click at [246, 425] on link at bounding box center [242, 431] width 11 height 12
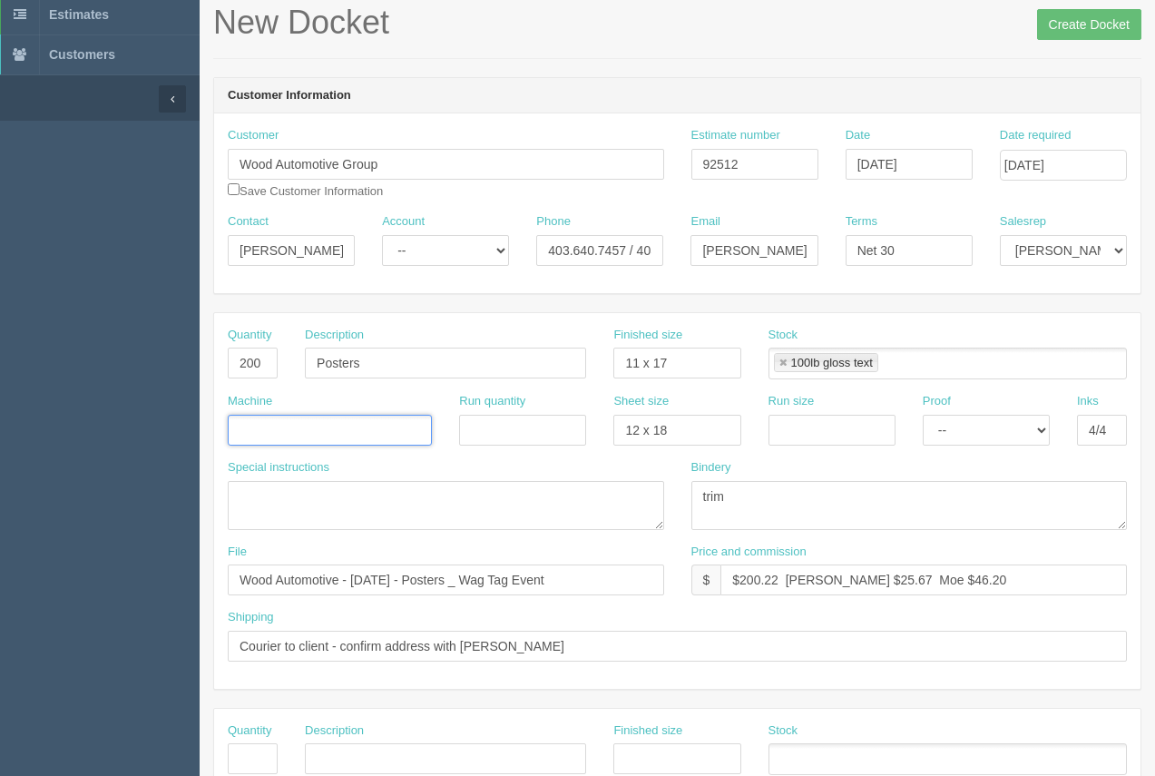
click at [246, 425] on input "text" at bounding box center [238, 431] width 18 height 26
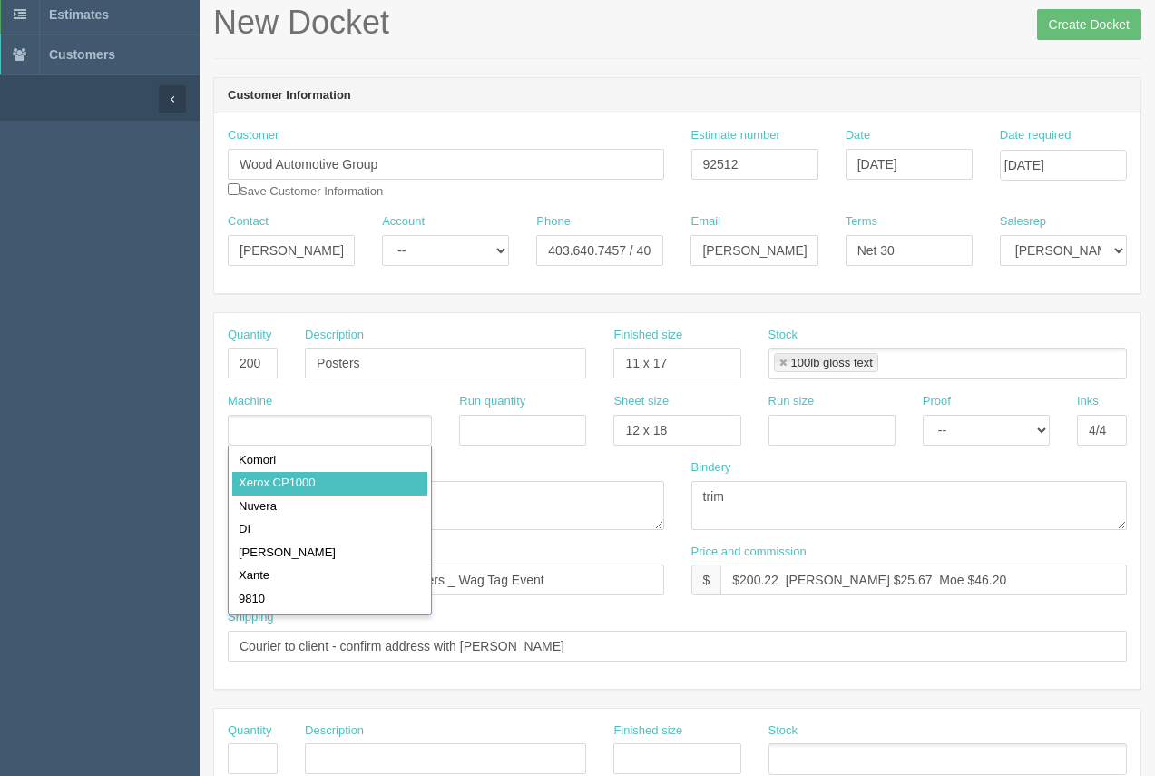
type input "Xerox CP1000"
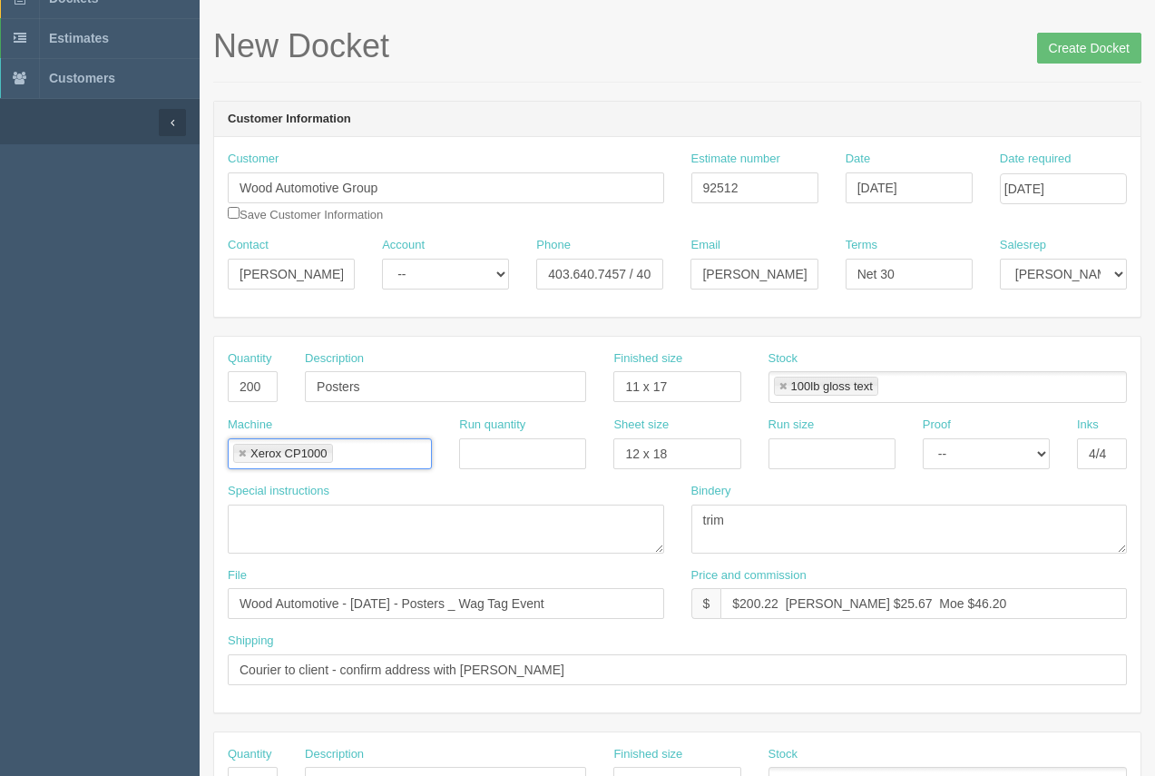
scroll to position [63, 0]
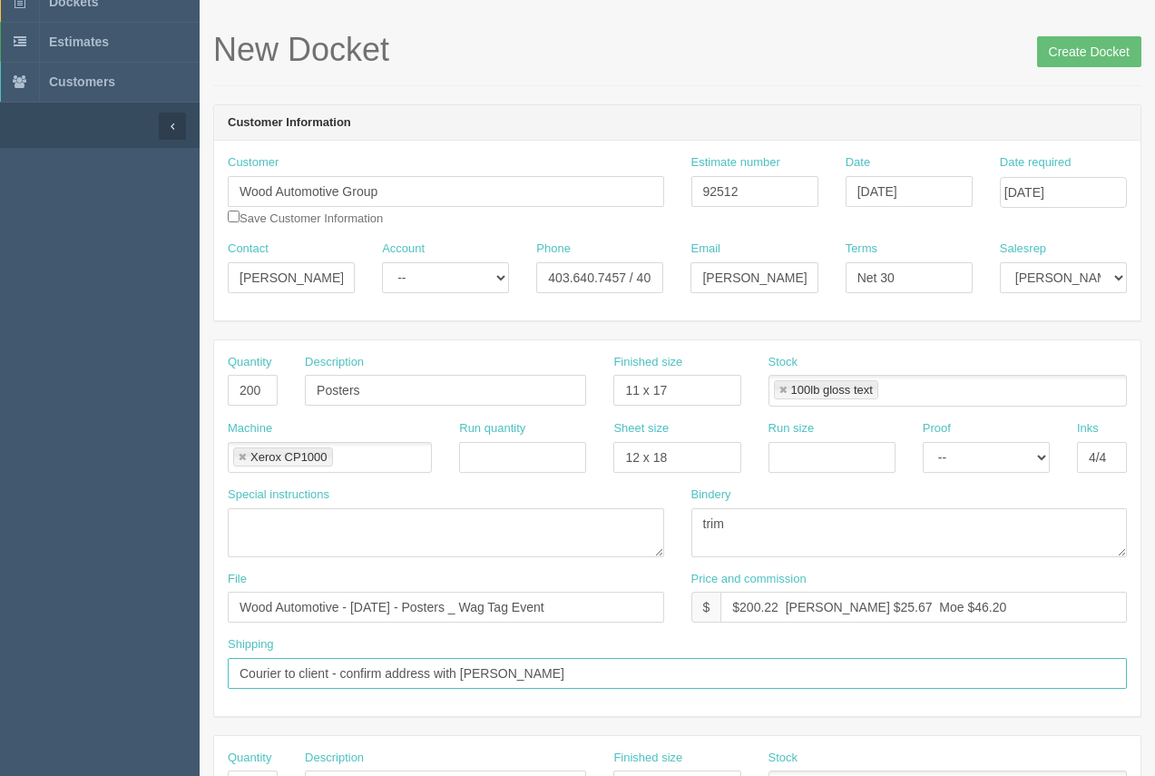
drag, startPoint x: 515, startPoint y: 679, endPoint x: 301, endPoint y: 669, distance: 214.3
click at [301, 669] on input "Courier to client - confirm address with Portia" at bounding box center [677, 673] width 899 height 31
drag, startPoint x: 413, startPoint y: 678, endPoint x: 298, endPoint y: 663, distance: 115.2
click at [298, 663] on input "Courier to Big 4 Motors" at bounding box center [677, 673] width 899 height 31
paste input "– 5905 Weaselhead Rd, Tsuu T’ina Nation, AB T3T 0E5"
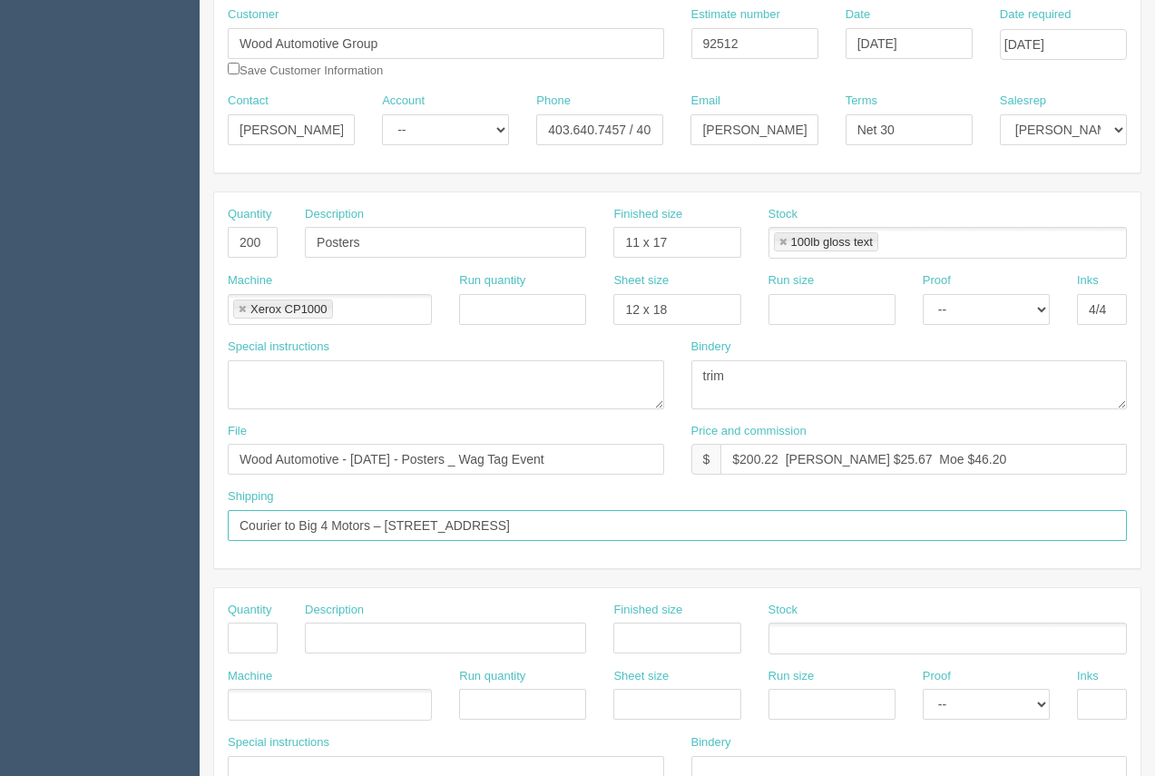
scroll to position [251, 0]
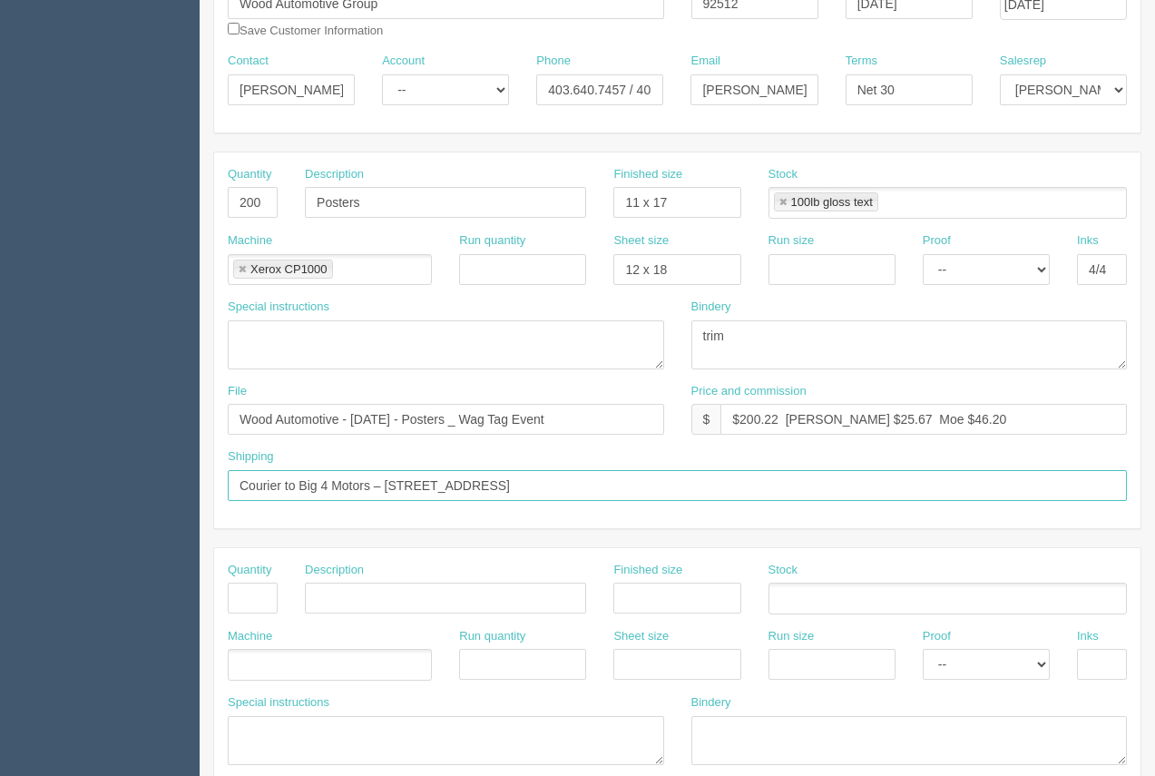
type input "Courier to Big 4 Motors – 5905 Weaselhead Rd, Tsuu T’ina Nation, AB T3T 0E5"
click at [821, 271] on input "text" at bounding box center [831, 269] width 127 height 31
type input "12 x 18"
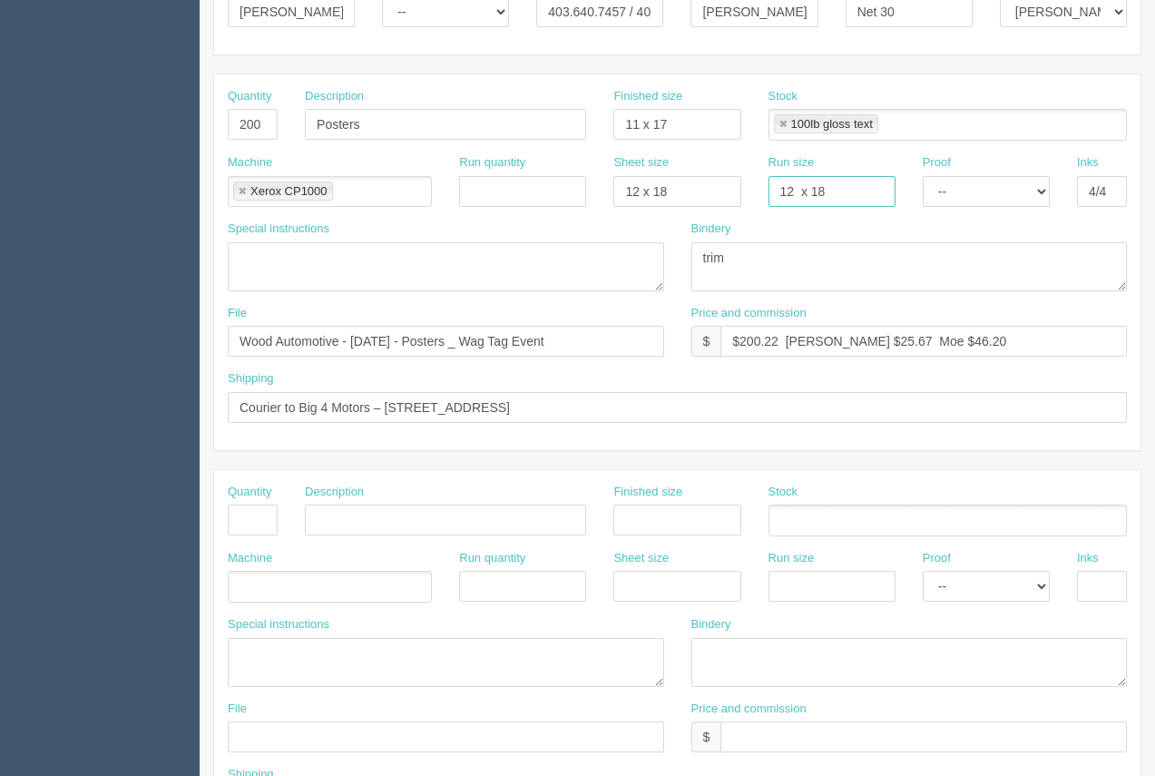
scroll to position [373, 0]
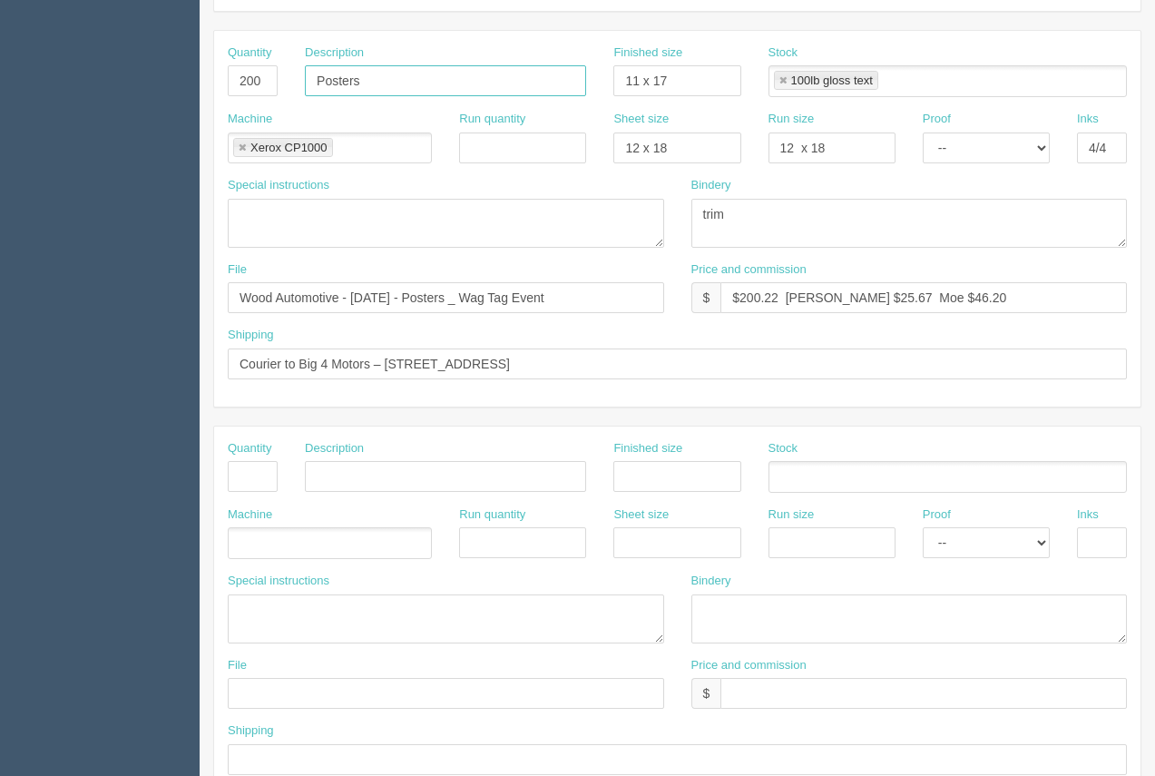
click at [370, 90] on input "Posters" at bounding box center [445, 80] width 281 height 31
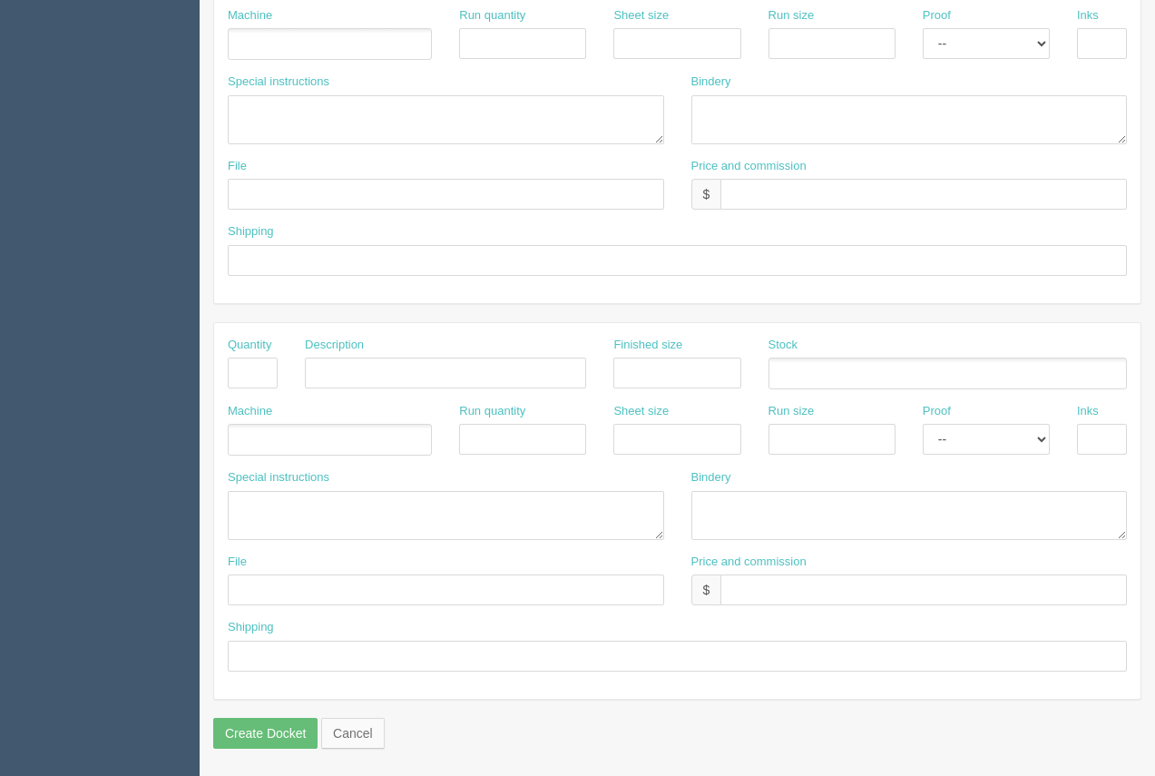
scroll to position [193, 0]
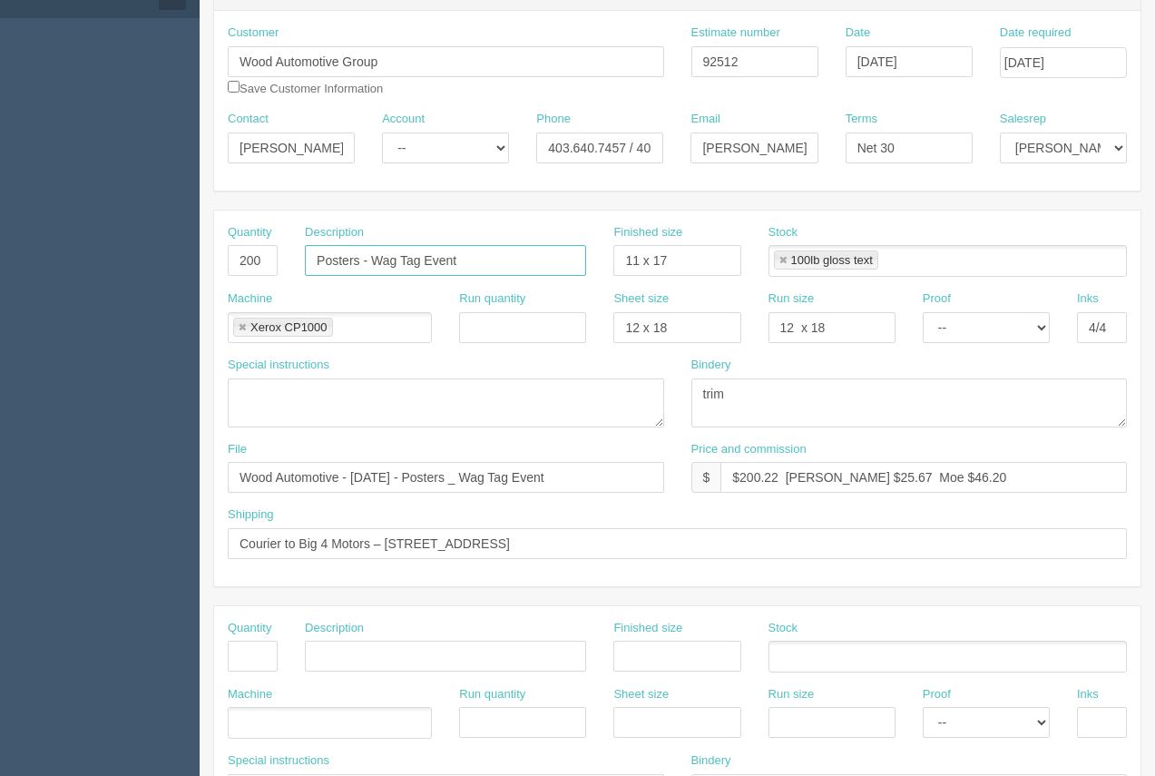
type input "Posters - Wag Tag Event"
drag, startPoint x: 696, startPoint y: 543, endPoint x: 210, endPoint y: 524, distance: 486.6
click at [205, 522] on section "New Docket Create Docket Customer Information Customer Wood Automotive Group Sa…" at bounding box center [677, 653] width 955 height 1602
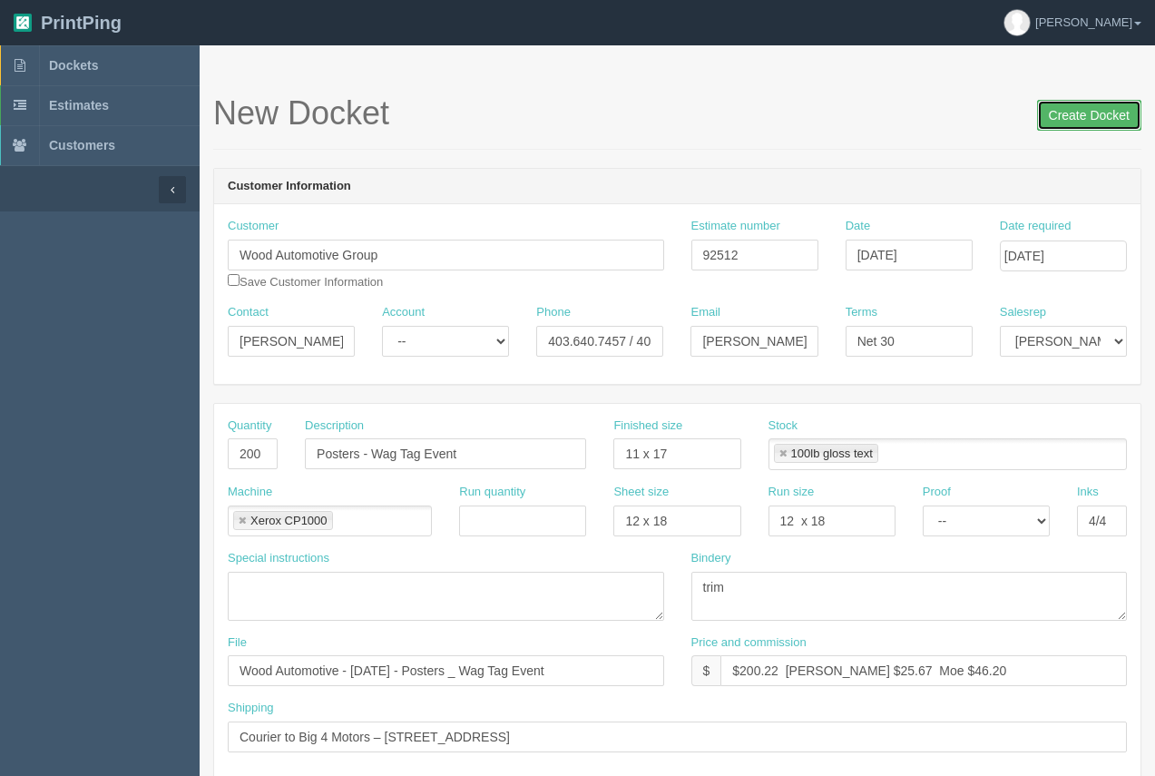
click at [1104, 117] on input "Create Docket" at bounding box center [1089, 115] width 104 height 31
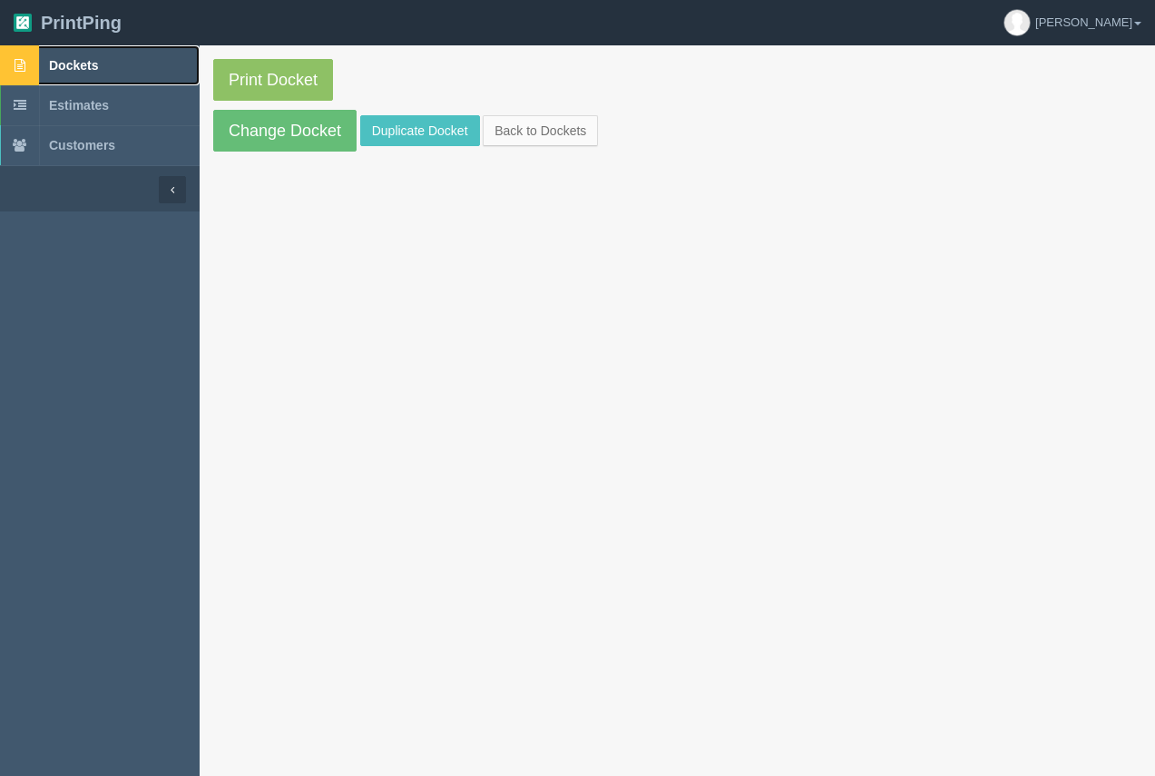
click at [60, 60] on span "Dockets" at bounding box center [73, 65] width 49 height 15
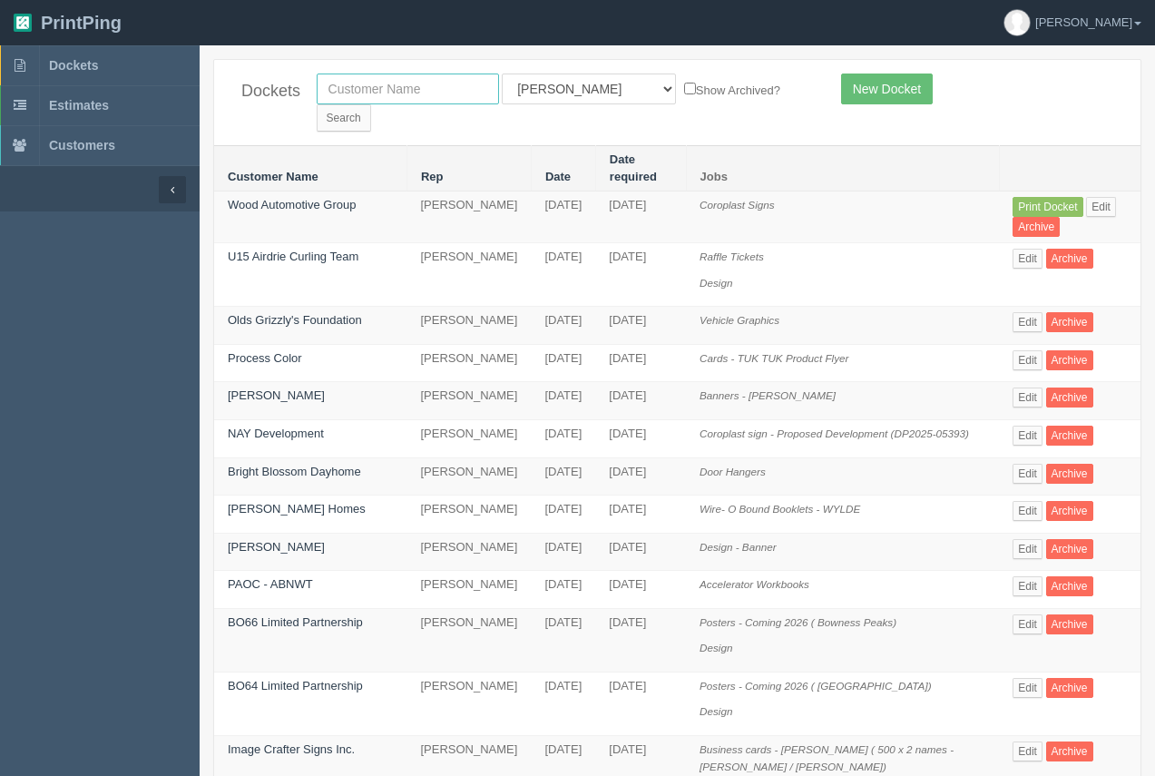
click at [413, 95] on input "text" at bounding box center [408, 88] width 182 height 31
type input "big 4"
click at [371, 104] on input "Search" at bounding box center [344, 117] width 54 height 27
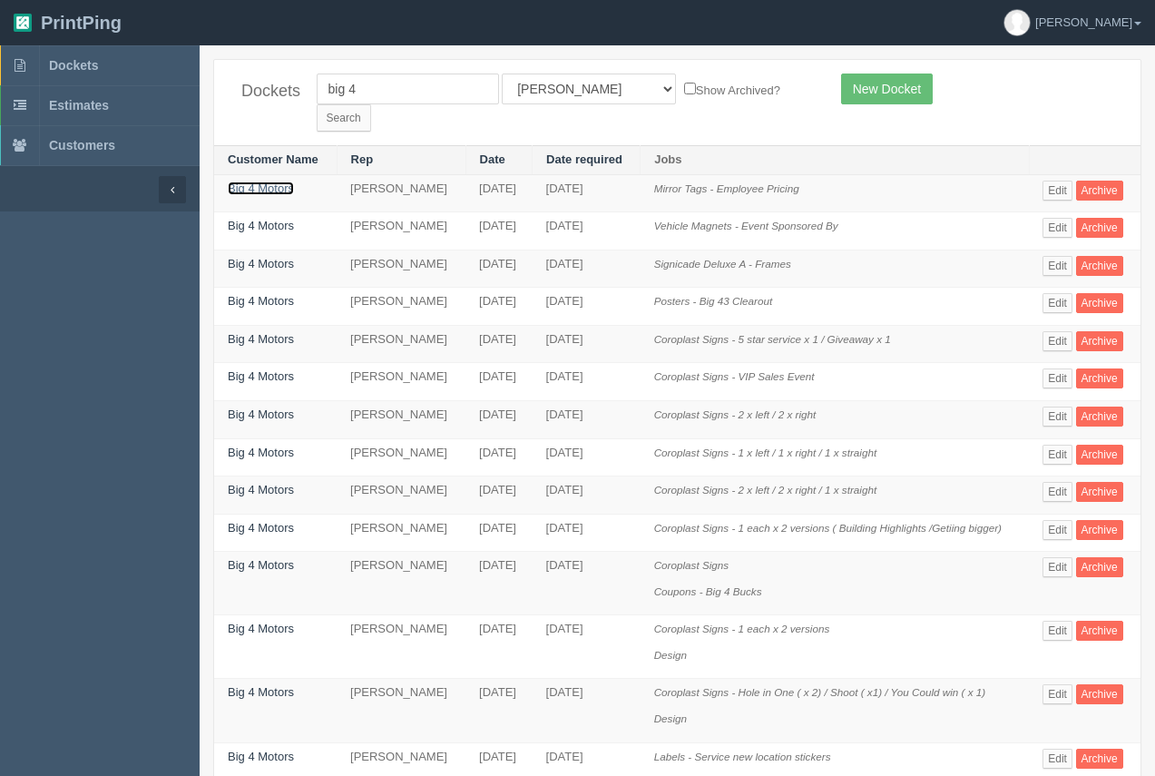
click at [291, 181] on link "Big 4 Motors" at bounding box center [261, 188] width 66 height 14
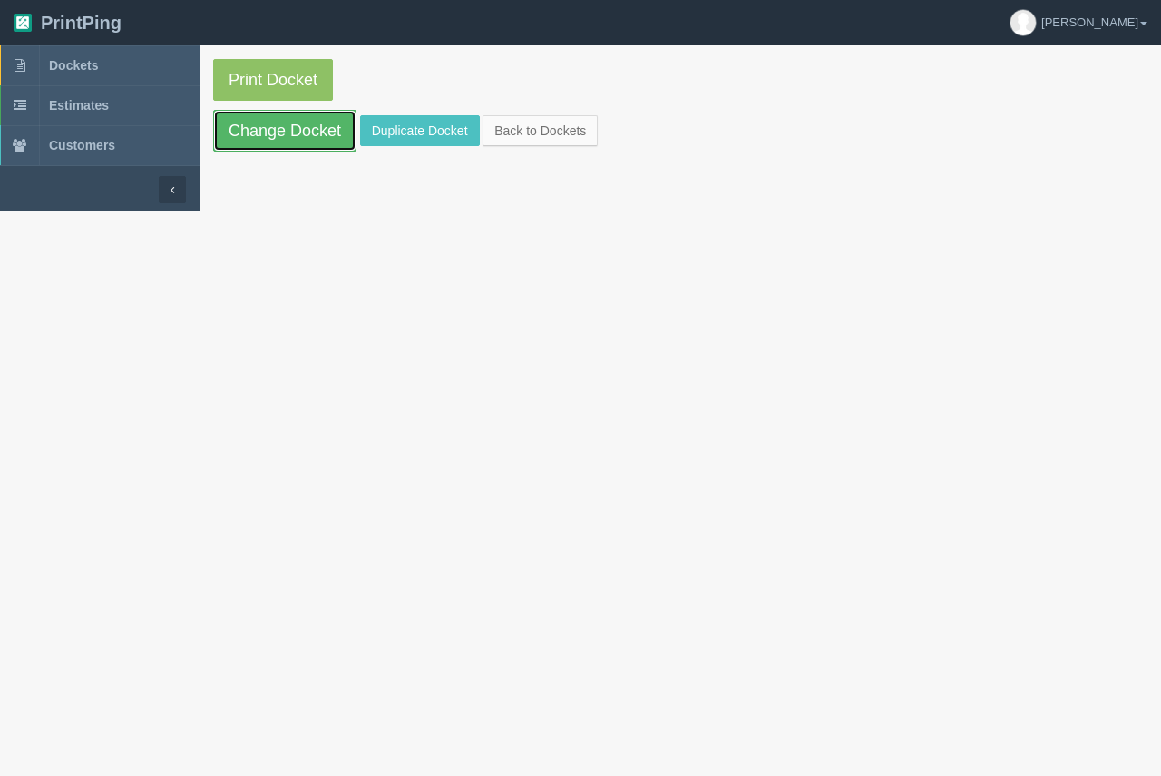
click at [297, 150] on link "Change Docket" at bounding box center [284, 131] width 143 height 42
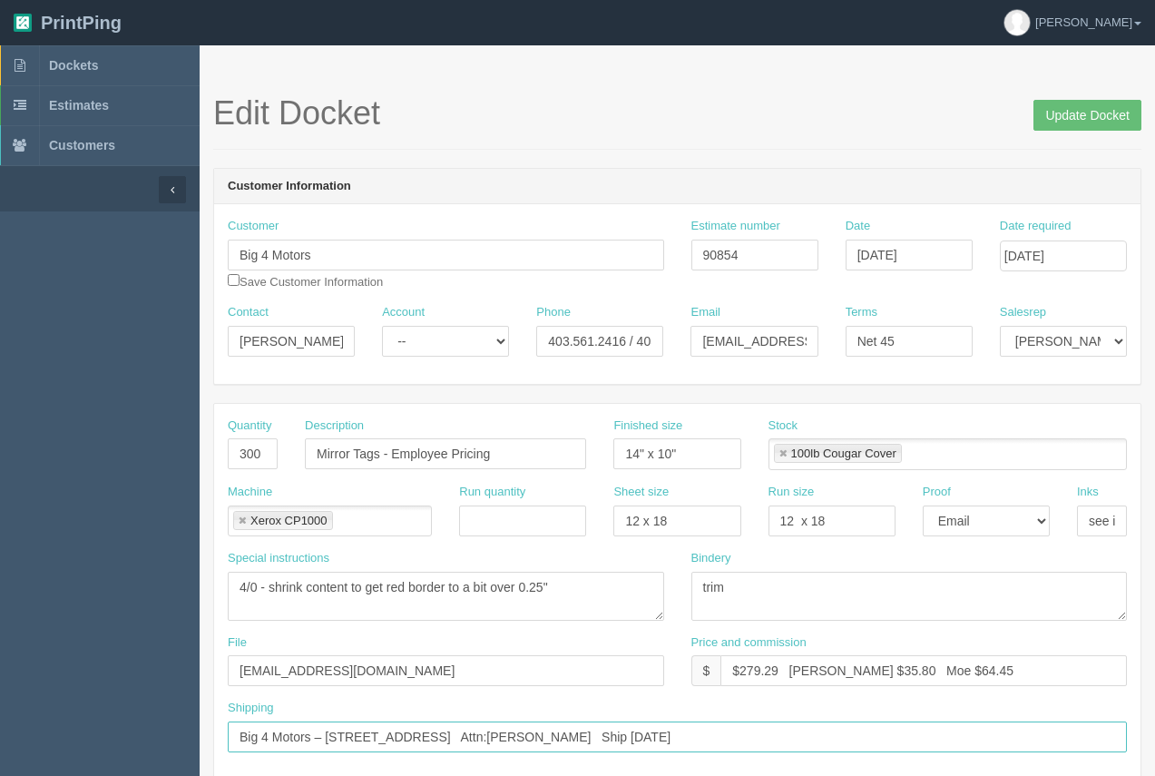
drag, startPoint x: 626, startPoint y: 737, endPoint x: 242, endPoint y: 731, distance: 383.7
click at [242, 731] on input "Big 4 Motors – 5905 Weaselhead Rd, Tsuu T’ina Nation, AB T3T 0E5 Attn:Liam Ship…" at bounding box center [677, 736] width 899 height 31
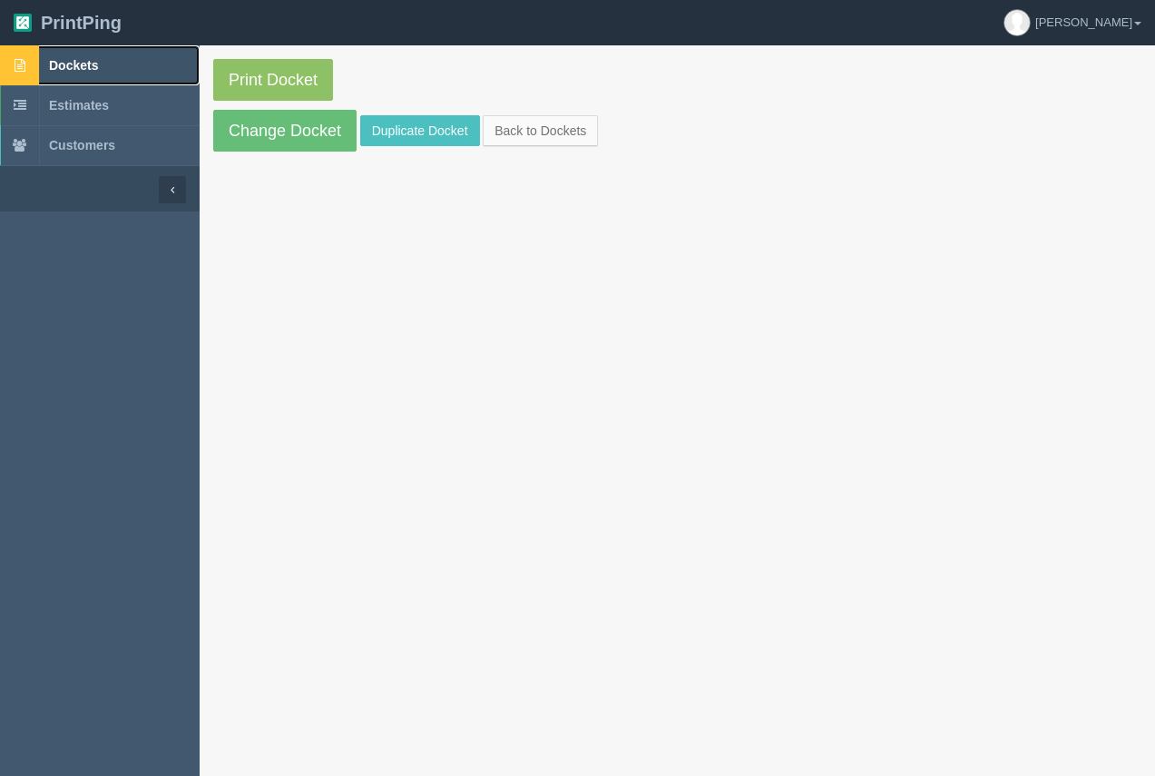
click at [91, 66] on span "Dockets" at bounding box center [73, 65] width 49 height 15
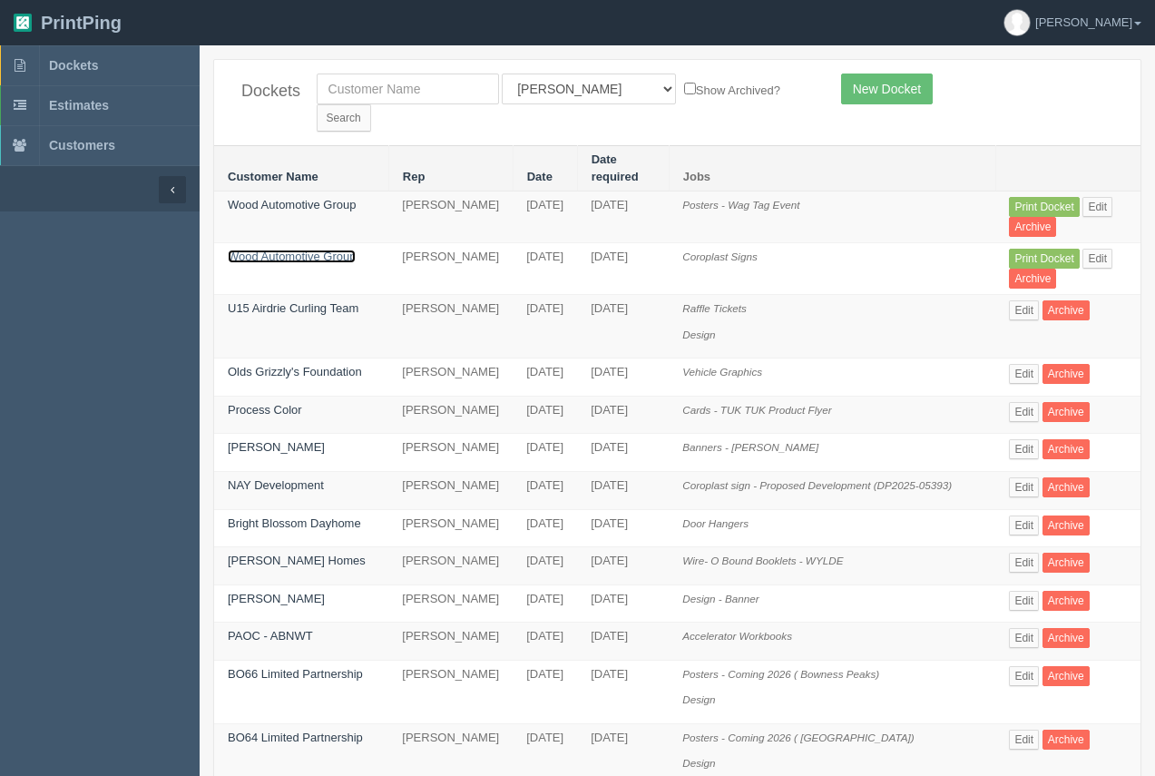
click at [330, 249] on link "Wood Automotive Group" at bounding box center [292, 256] width 128 height 14
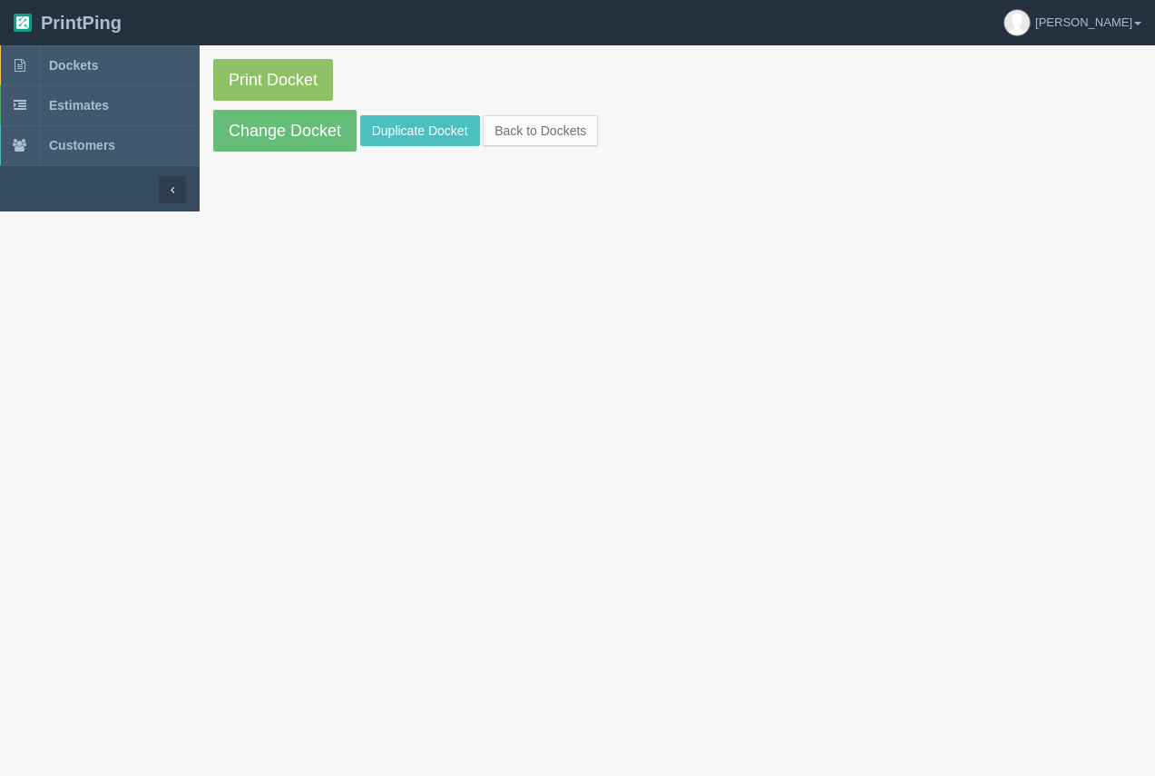
drag, startPoint x: 330, startPoint y: 216, endPoint x: 323, endPoint y: 181, distance: 35.2
click at [319, 134] on link "Change Docket" at bounding box center [284, 131] width 143 height 42
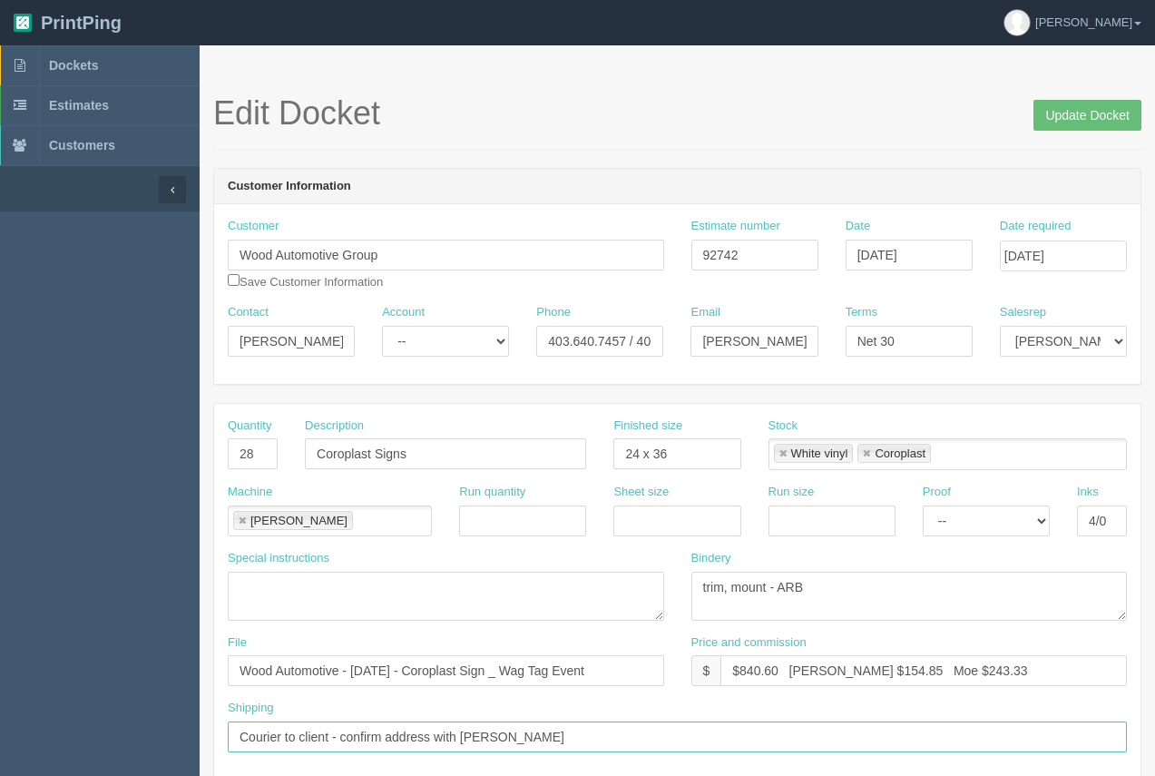
drag, startPoint x: 540, startPoint y: 741, endPoint x: 239, endPoint y: 733, distance: 301.3
click at [239, 733] on input "Courier to client - confirm address with Portia" at bounding box center [677, 736] width 899 height 31
paste input "Big 4 Motors – 5905 Weaselhead Rd, Tsuu T’ina Nation, AB T3T 0E5"
type input "Courier to Big 4 Motors – 5905 Weaselhead Rd, Tsuu T’ina Nation, AB T3T 0E5"
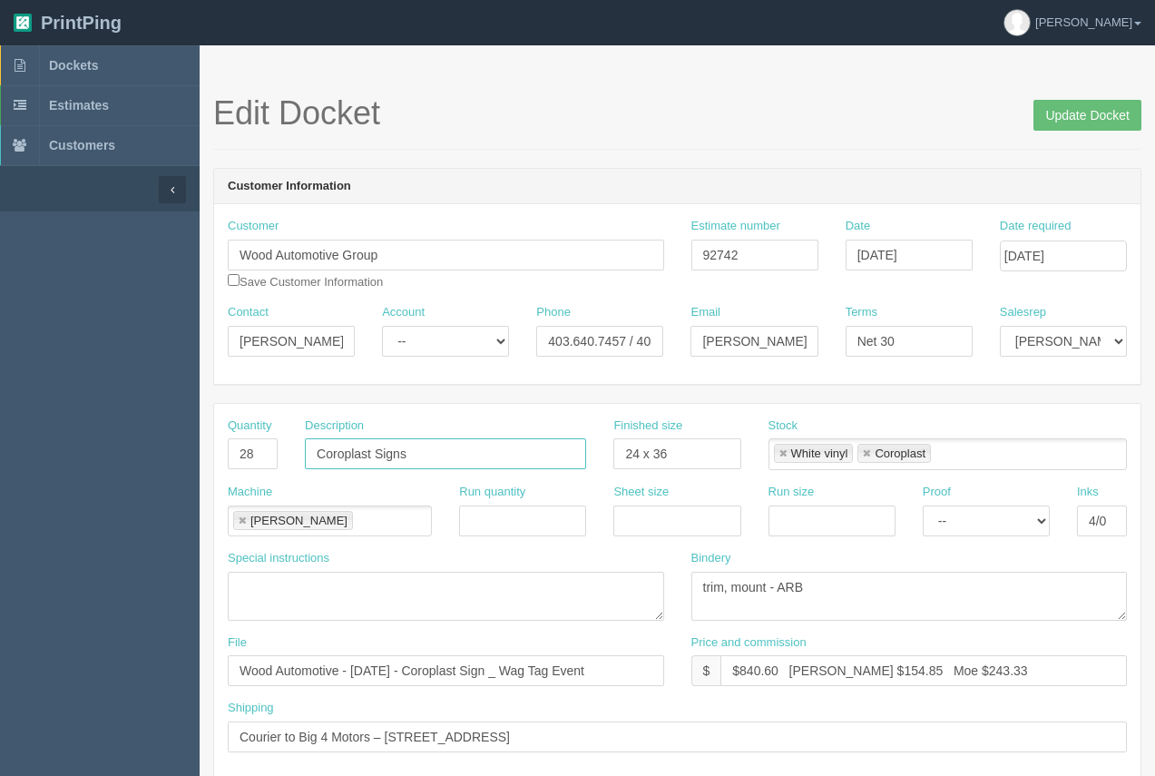
click at [463, 458] on input "Coroplast Signs" at bounding box center [445, 453] width 281 height 31
click at [472, 460] on input "Coroplast Signs Wag Tag event" at bounding box center [445, 453] width 281 height 31
type input "Coroplast Signs Wag Tag Event"
click at [1093, 117] on input "Update Docket" at bounding box center [1087, 115] width 108 height 31
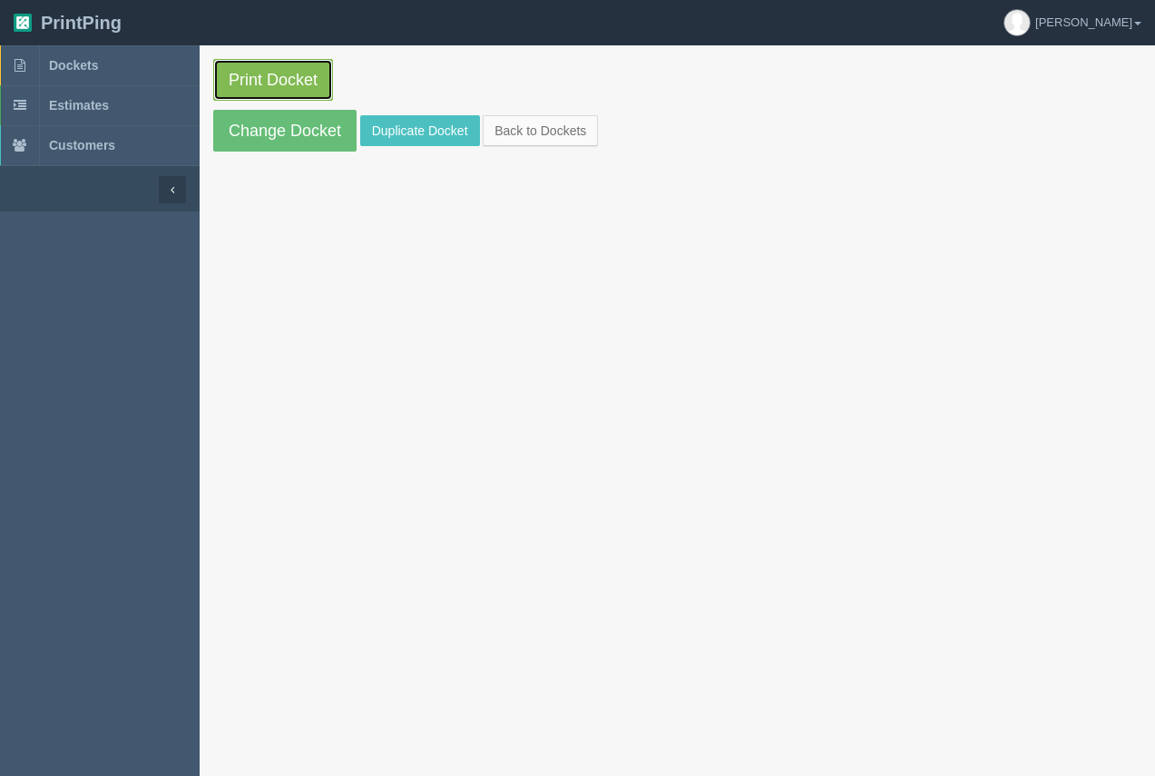
click at [308, 63] on link "Print Docket" at bounding box center [273, 80] width 120 height 42
click at [92, 67] on span "Dockets" at bounding box center [73, 65] width 49 height 15
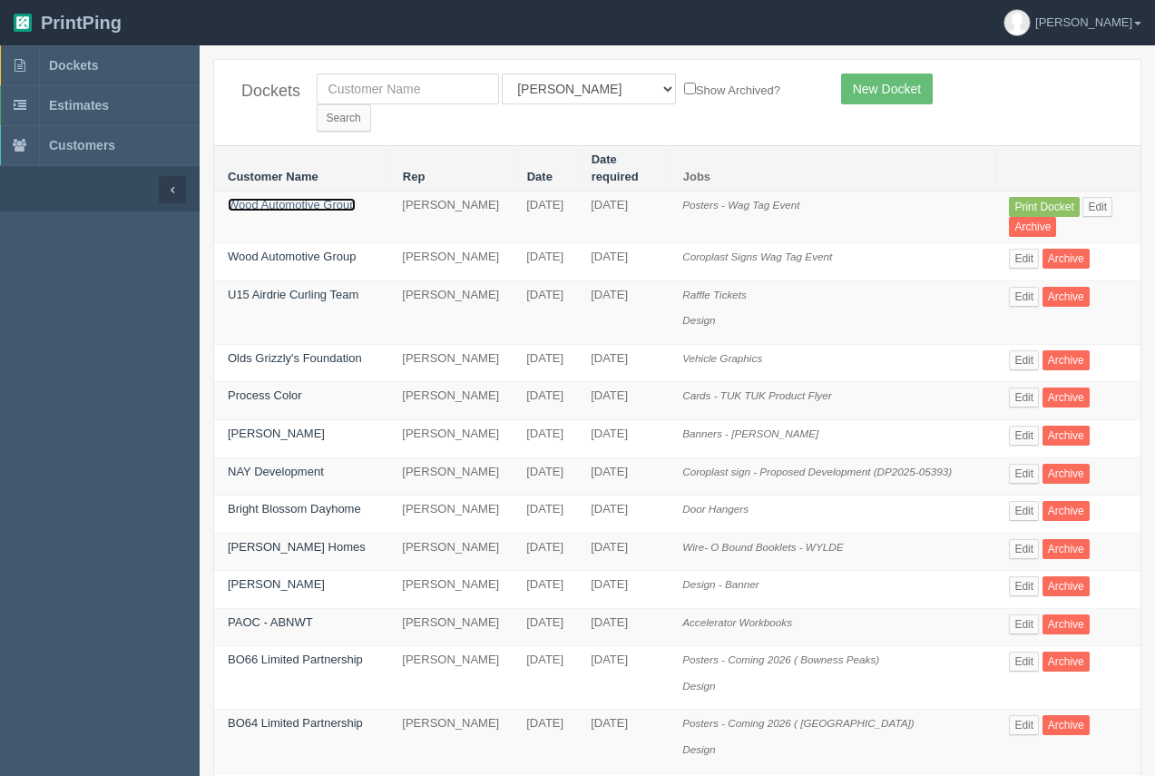
click at [332, 198] on link "Wood Automotive Group" at bounding box center [292, 205] width 128 height 14
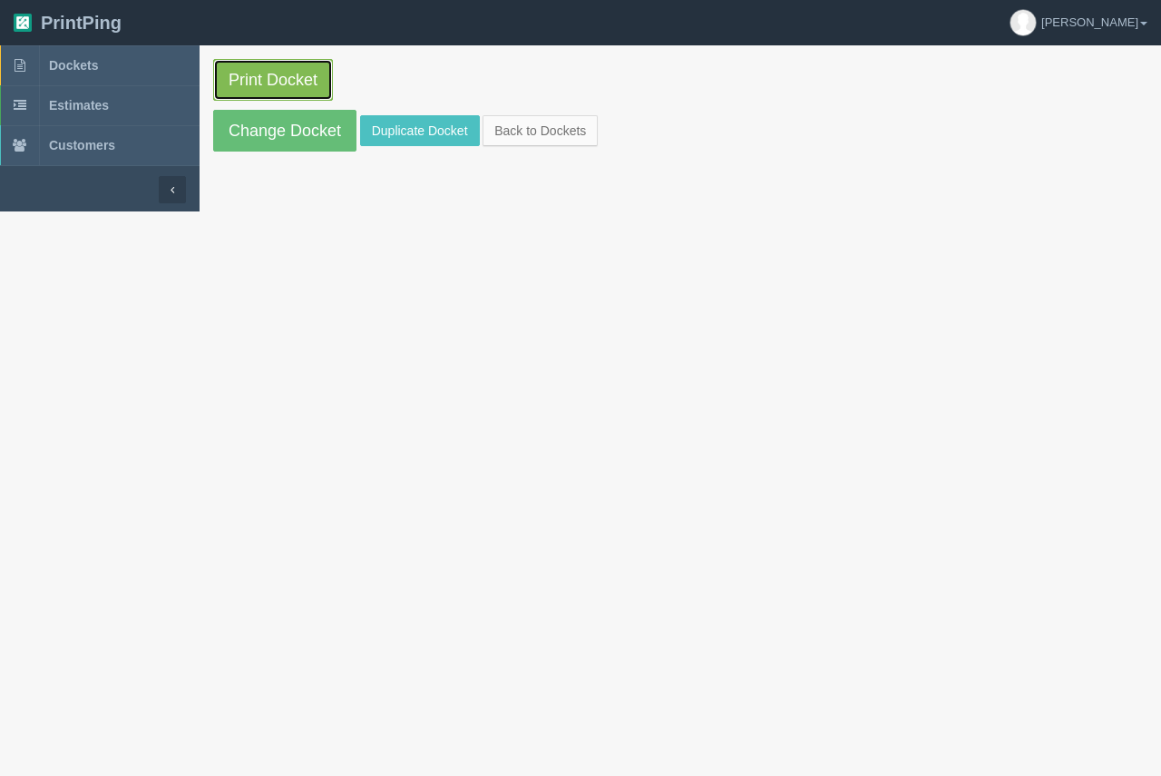
click at [281, 85] on link "Print Docket" at bounding box center [273, 80] width 120 height 42
